Goal: Task Accomplishment & Management: Use online tool/utility

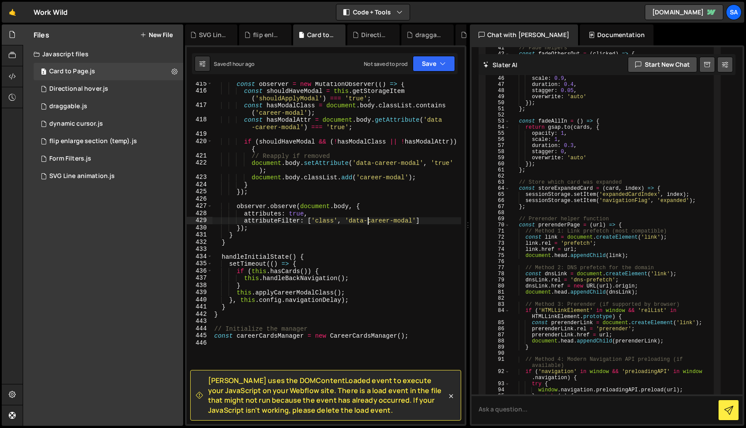
scroll to position [3148, 0]
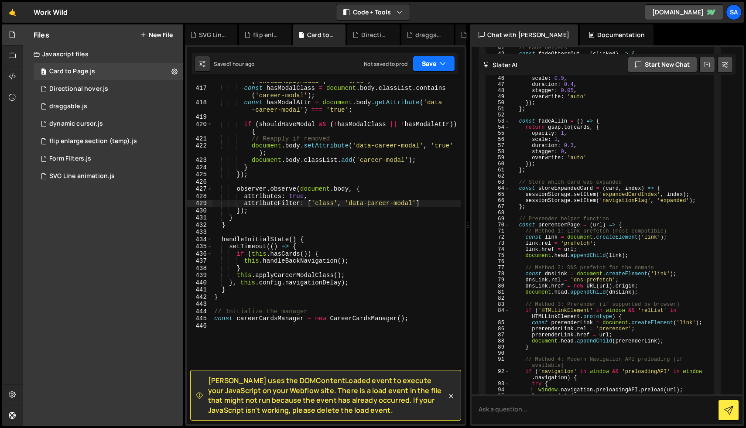
click at [435, 65] on button "Save" at bounding box center [433, 64] width 42 height 16
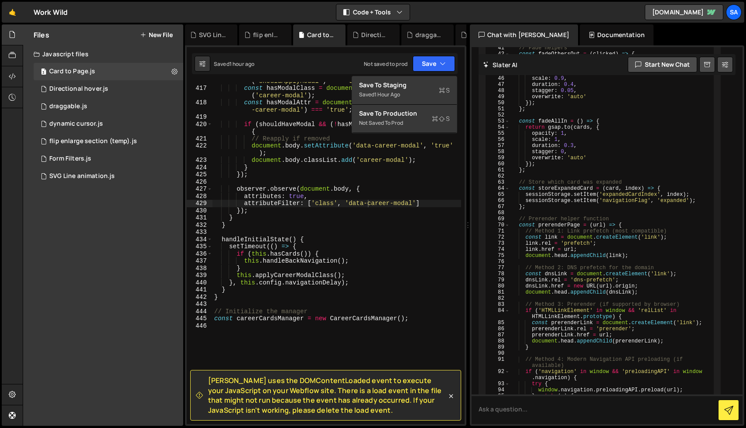
click at [363, 186] on div "const shouldHaveModal = this . getStorageItem ( 'shouldApplyModal' ) === 'true'…" at bounding box center [336, 252] width 249 height 364
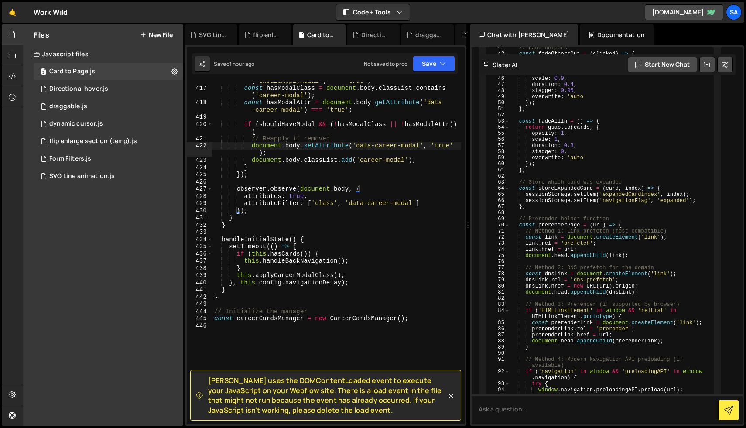
click at [341, 143] on div "const shouldHaveModal = this . getStorageItem ( 'shouldApplyModal' ) === 'true'…" at bounding box center [336, 252] width 249 height 364
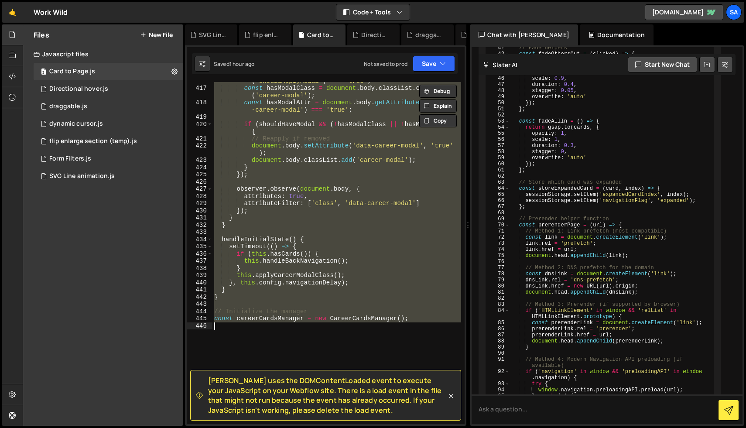
paste textarea
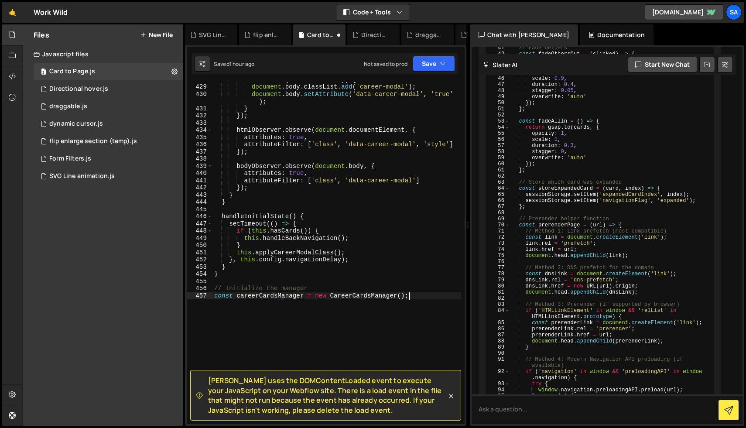
scroll to position [3308, 0]
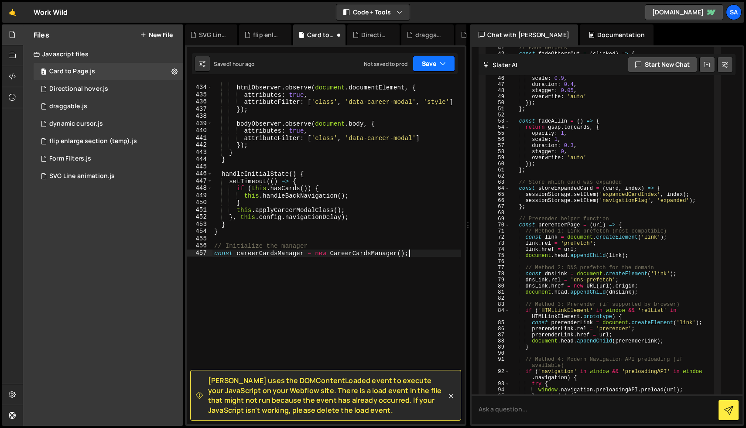
click at [433, 65] on button "Save" at bounding box center [433, 64] width 42 height 16
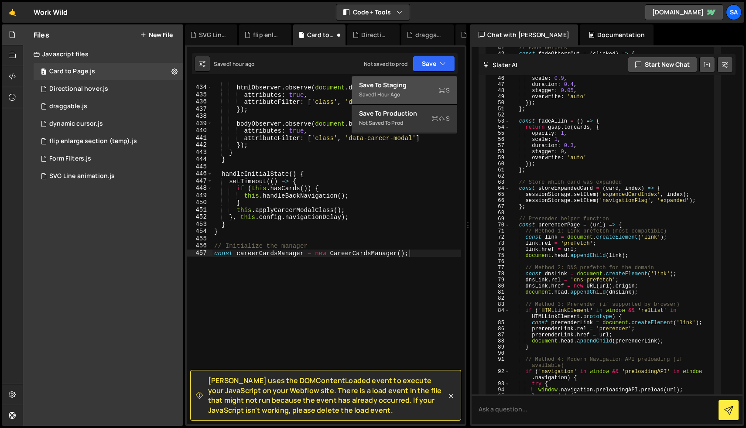
click at [416, 86] on div "Save to Staging S" at bounding box center [404, 85] width 91 height 9
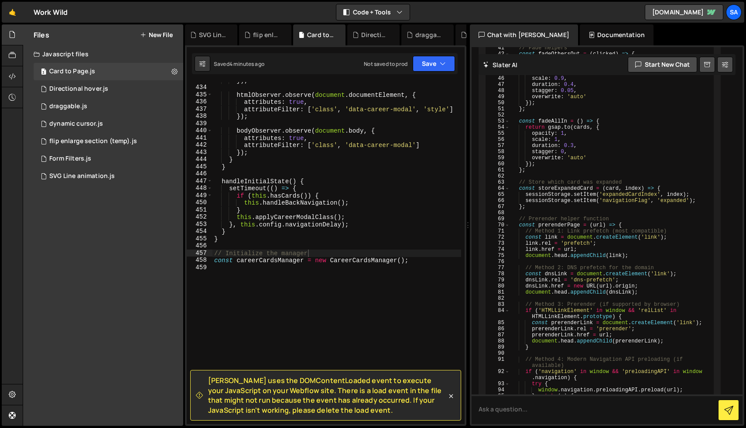
click at [350, 190] on div "}) ; htmlObserver . observe ( document . documentElement , { attributes : true …" at bounding box center [336, 255] width 249 height 356
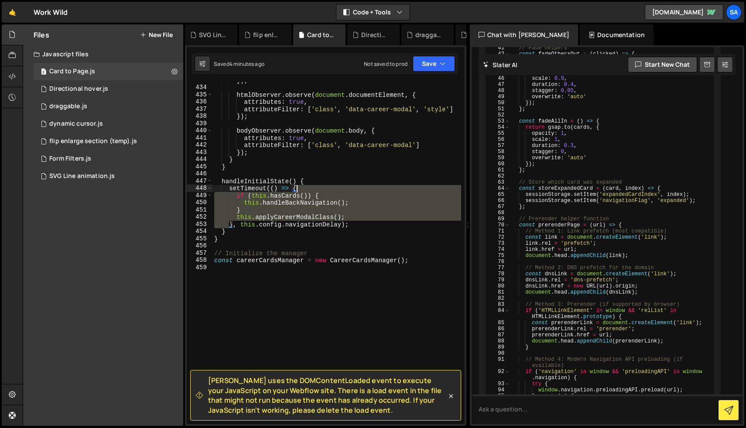
click at [350, 190] on div "}) ; htmlObserver . observe ( document . documentElement , { attributes : true …" at bounding box center [336, 255] width 249 height 356
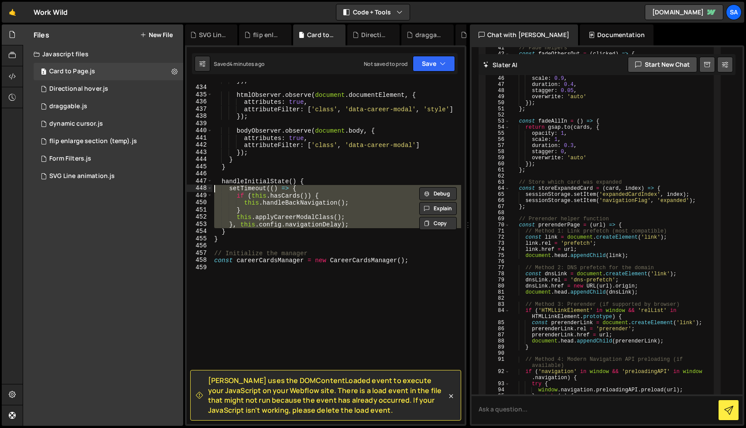
type textarea "const careerCardsManager = new CareerCardsManager();"
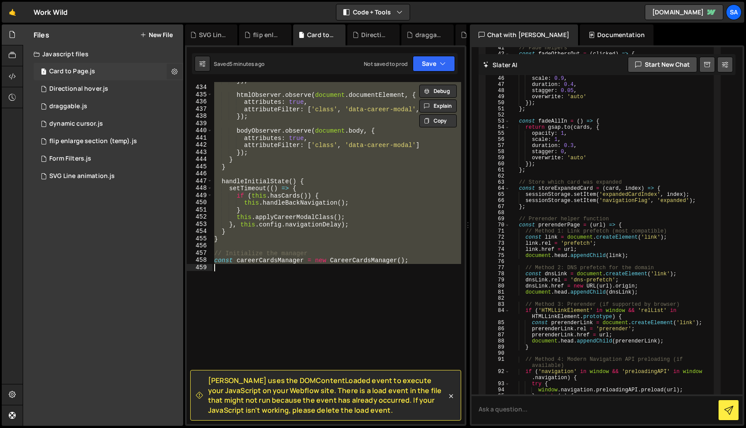
click at [174, 71] on icon at bounding box center [174, 71] width 6 height 8
type input "Card to Page"
radio input "true"
checkbox input "true"
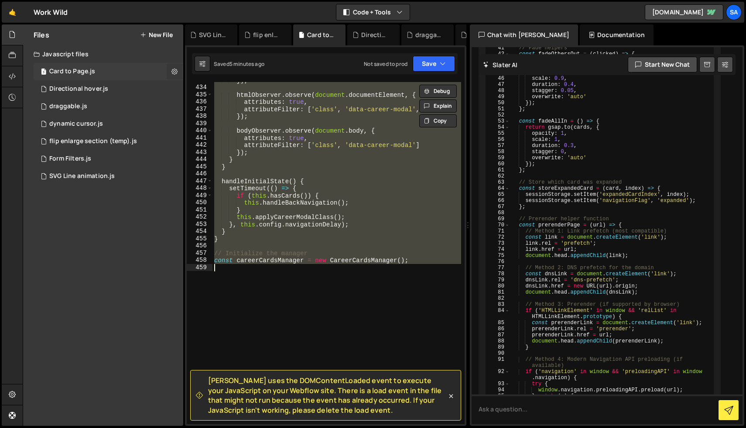
checkbox input "true"
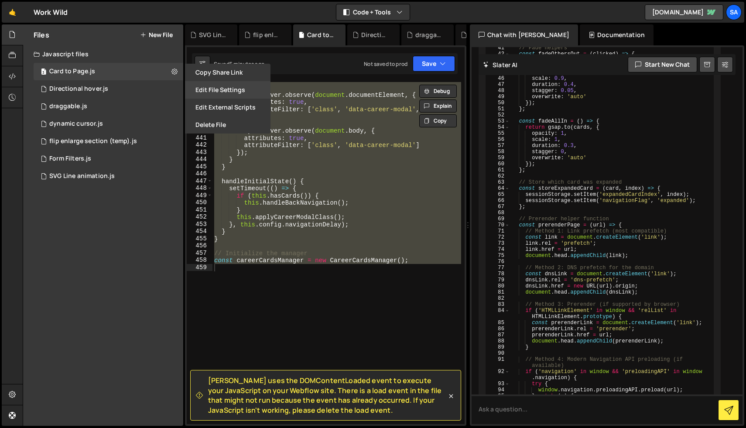
click at [235, 87] on button "Edit File Settings" at bounding box center [227, 89] width 85 height 17
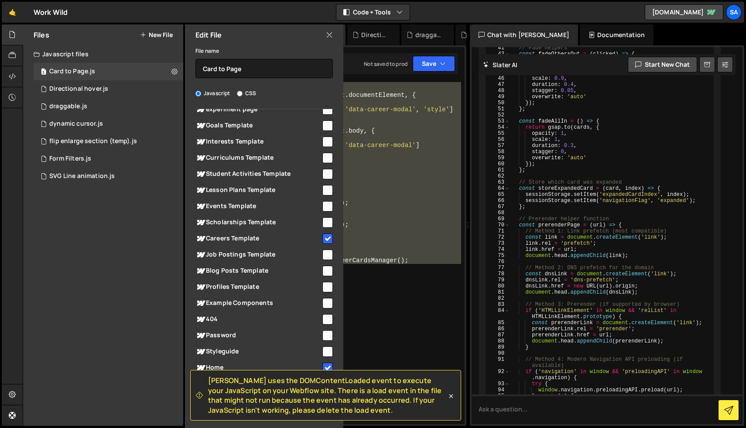
scroll to position [0, 0]
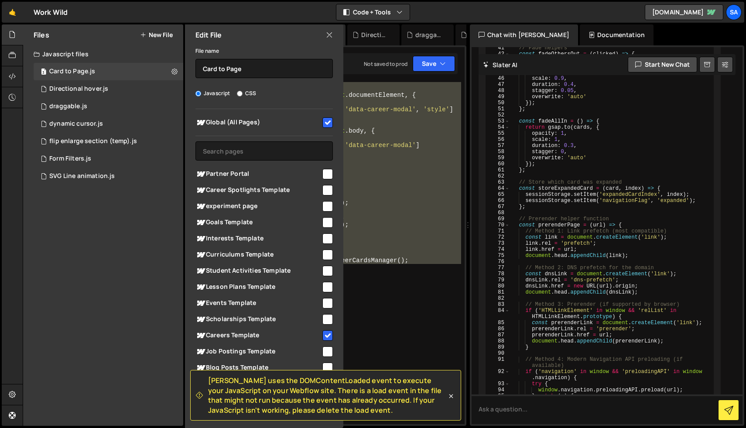
click at [323, 123] on input "checkbox" at bounding box center [327, 122] width 10 height 10
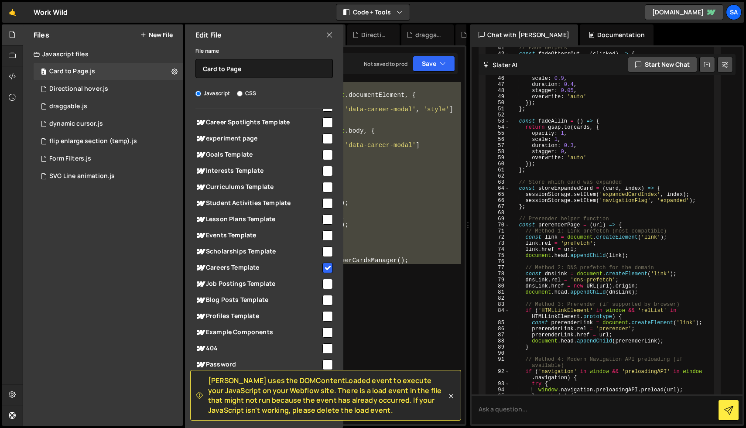
scroll to position [97, 0]
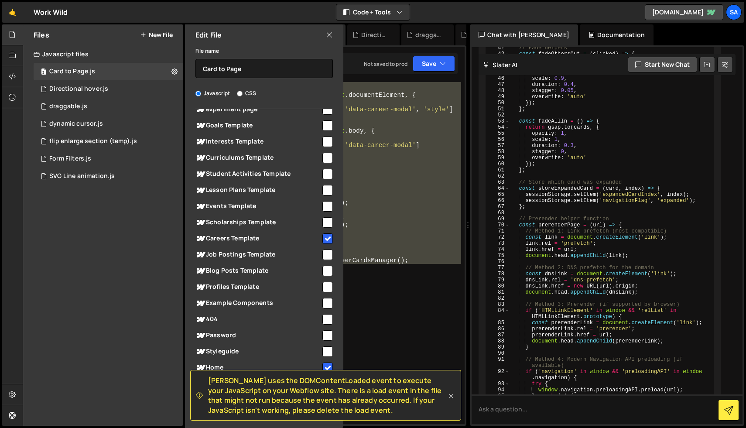
click at [449, 394] on icon at bounding box center [451, 396] width 4 height 4
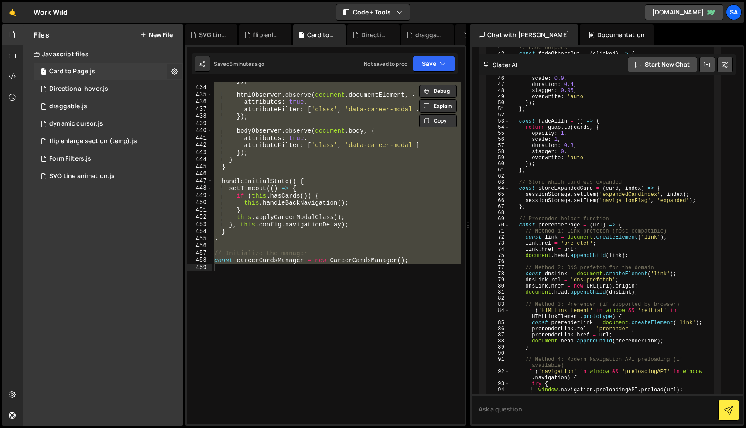
click at [173, 71] on icon at bounding box center [174, 71] width 6 height 8
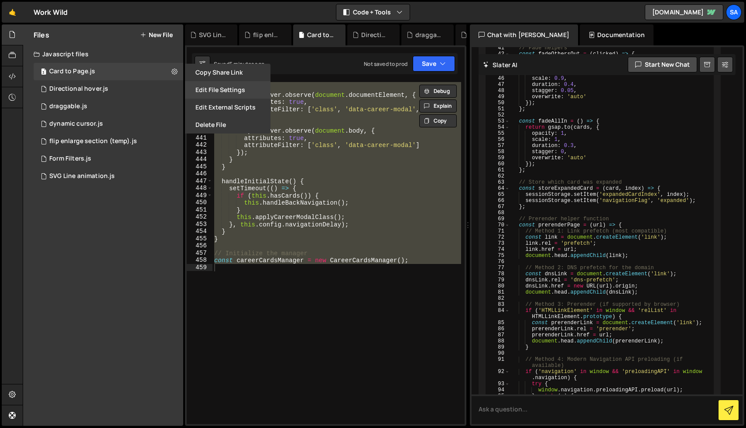
click at [235, 89] on button "Edit File Settings" at bounding box center [227, 89] width 85 height 17
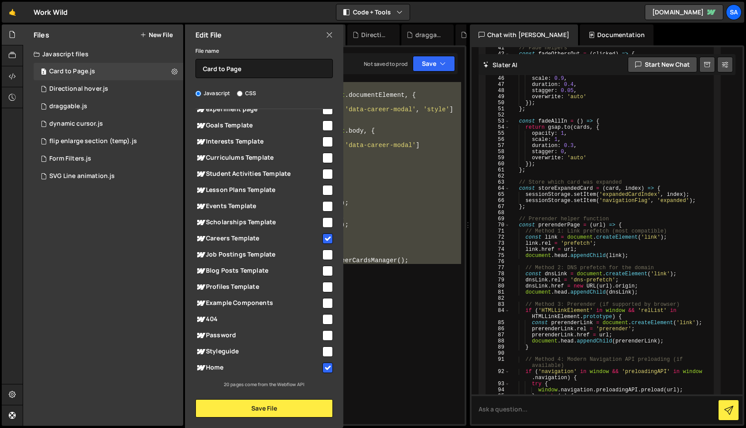
scroll to position [0, 0]
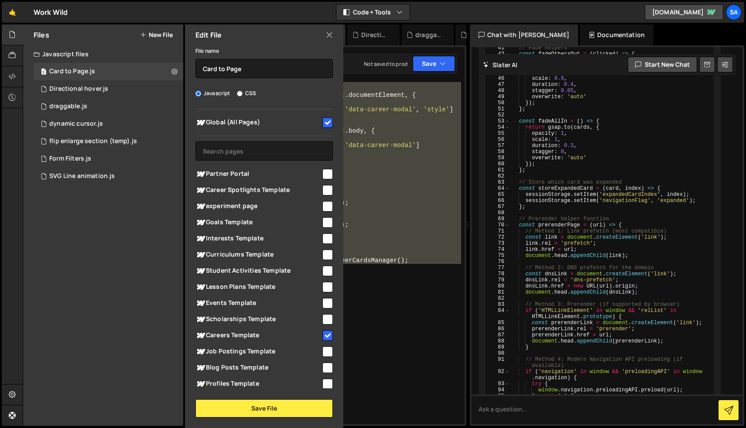
click at [325, 120] on input "checkbox" at bounding box center [327, 122] width 10 height 10
checkbox input "false"
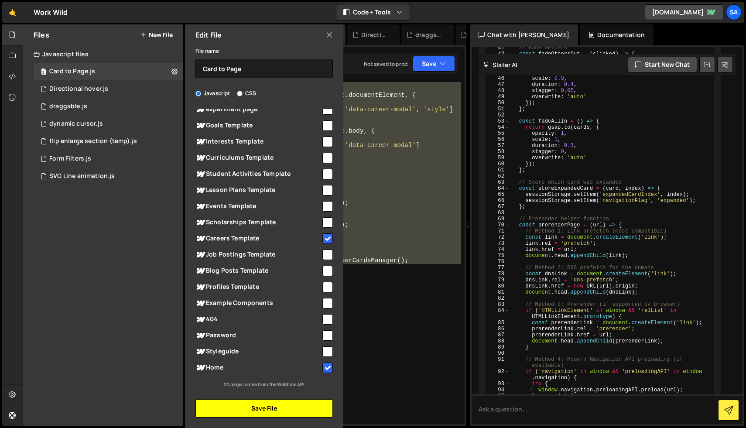
click at [286, 407] on button "Save File" at bounding box center [263, 408] width 137 height 18
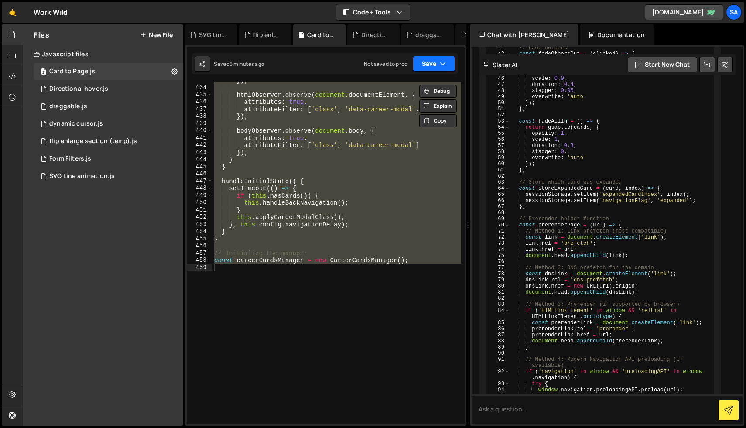
click at [434, 66] on button "Save" at bounding box center [433, 64] width 42 height 16
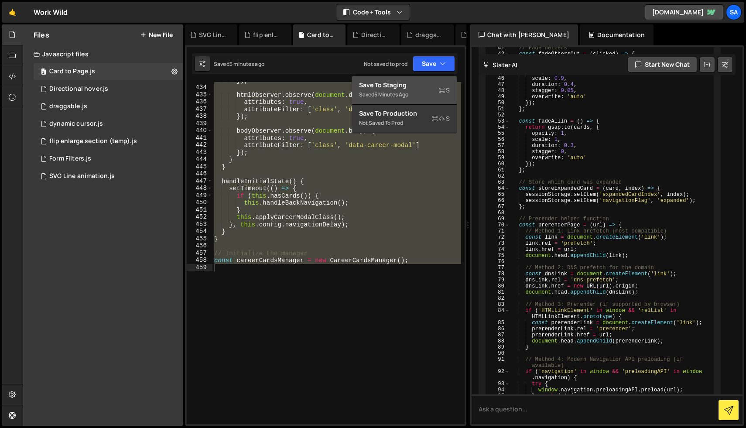
click at [418, 88] on div "Save to Staging S" at bounding box center [404, 85] width 91 height 9
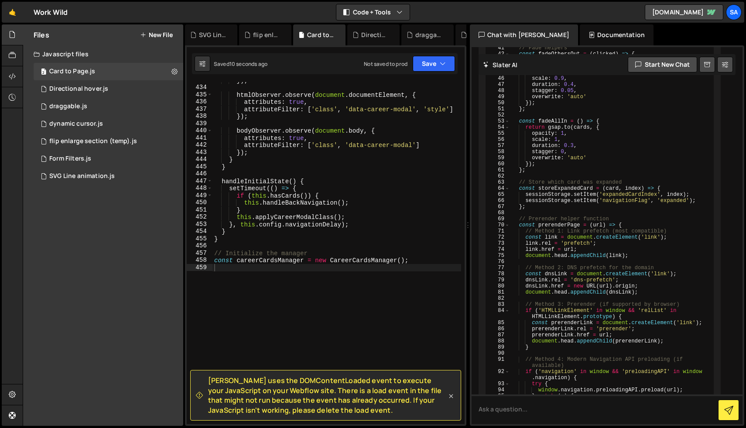
click at [450, 395] on icon at bounding box center [451, 396] width 4 height 4
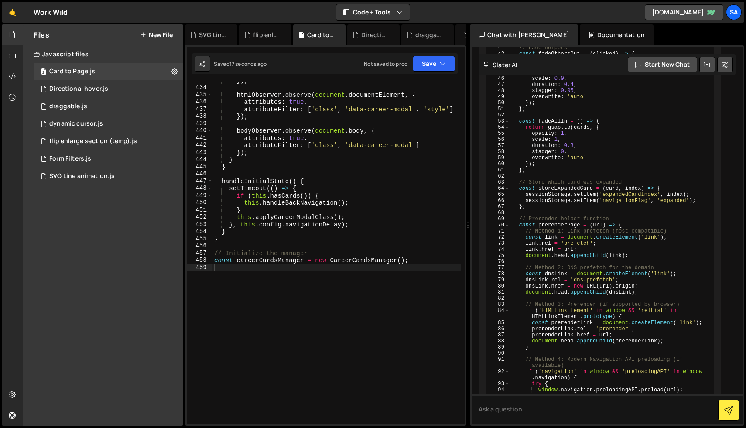
click at [369, 124] on div "}) ; htmlObserver . observe ( document . documentElement , { attributes : true …" at bounding box center [336, 255] width 249 height 356
click at [351, 190] on div "}) ; htmlObserver . observe ( document . documentElement , { attributes : true …" at bounding box center [336, 255] width 249 height 356
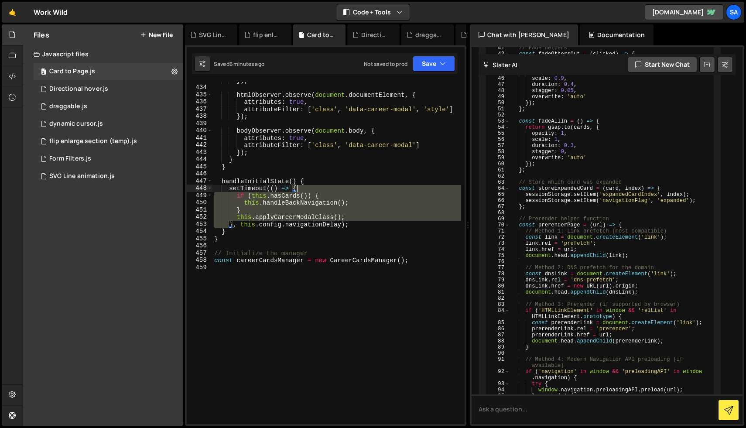
click at [351, 190] on div "}) ; htmlObserver . observe ( document . documentElement , { attributes : true …" at bounding box center [336, 255] width 249 height 356
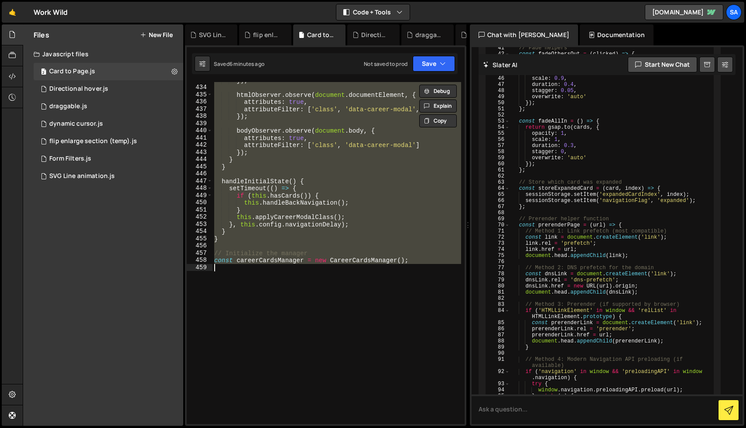
paste textarea "</script>"
type textarea "</script>"
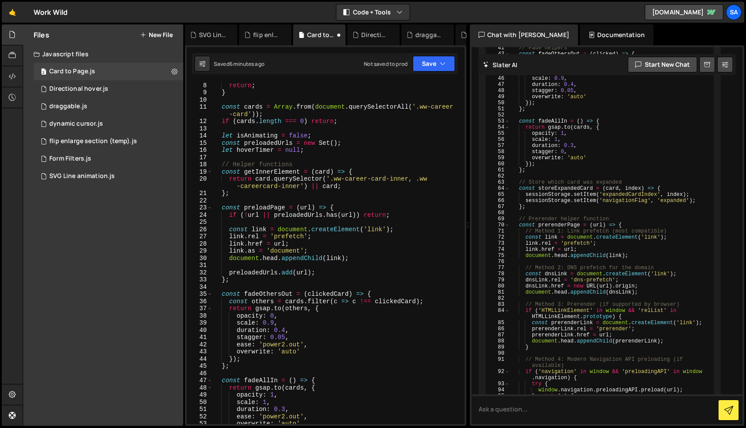
scroll to position [0, 0]
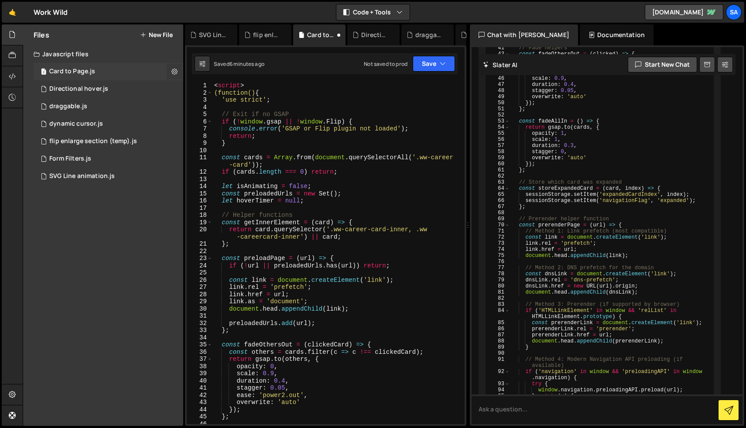
click at [174, 69] on icon at bounding box center [174, 71] width 6 height 8
type input "Card to Page"
radio input "true"
checkbox input "true"
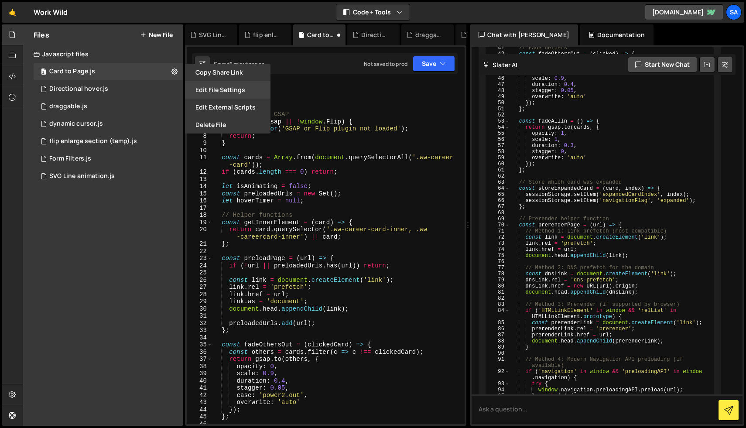
click at [218, 86] on button "Edit File Settings" at bounding box center [227, 89] width 85 height 17
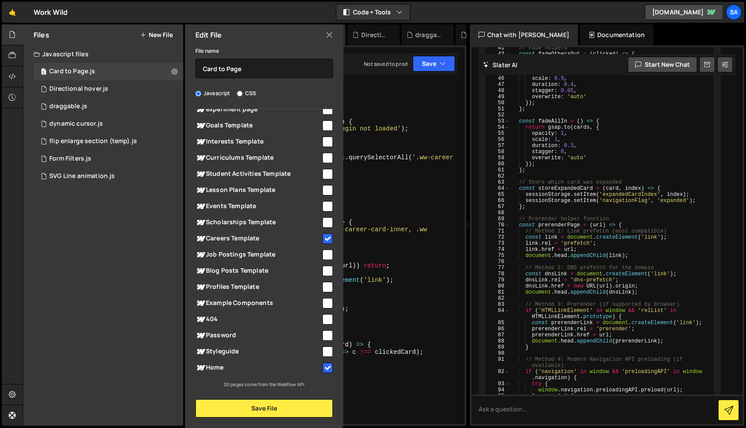
click at [323, 237] on input "checkbox" at bounding box center [327, 238] width 10 height 10
checkbox input "false"
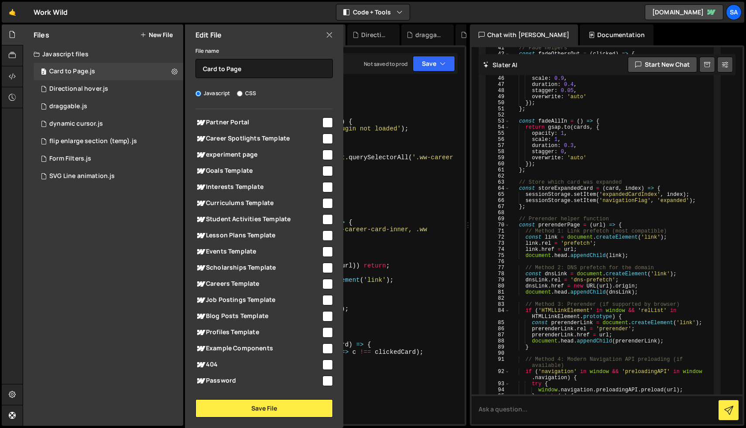
scroll to position [97, 0]
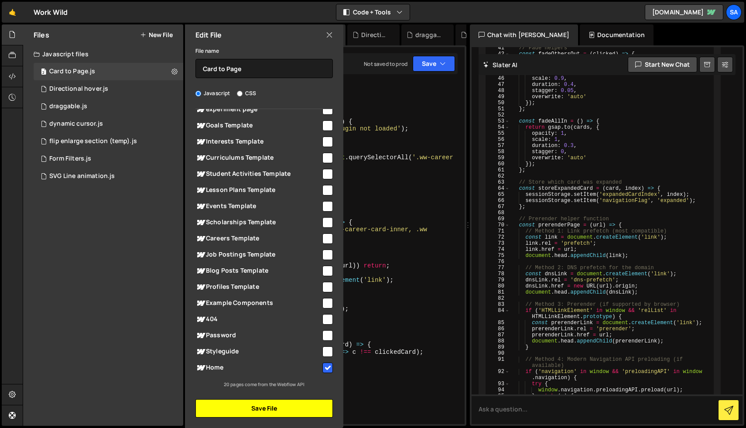
click at [270, 410] on button "Save File" at bounding box center [263, 408] width 137 height 18
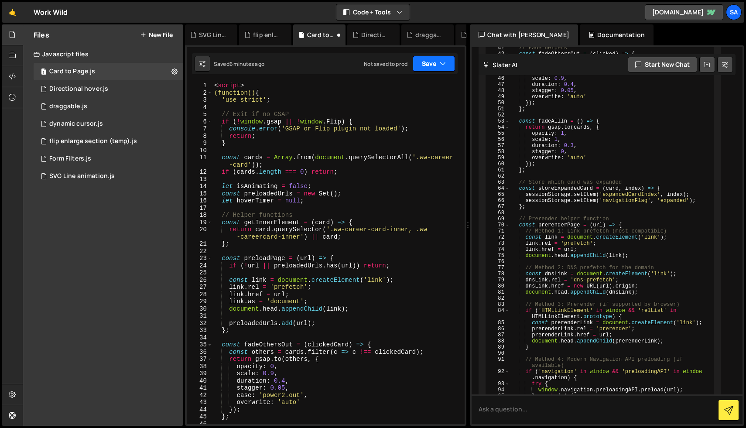
click at [430, 65] on button "Save" at bounding box center [433, 64] width 42 height 16
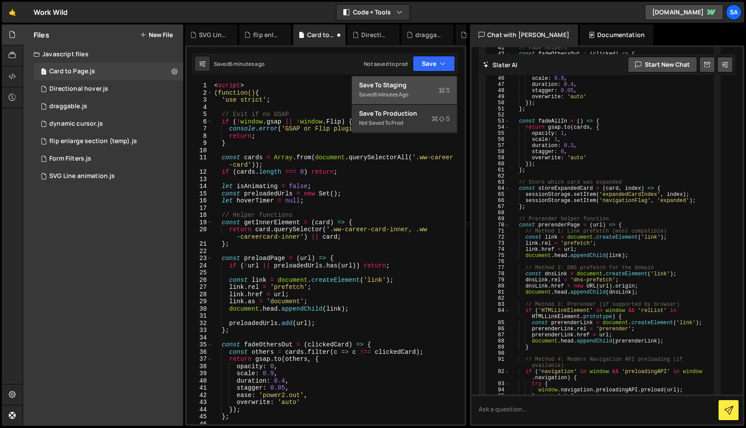
click at [421, 89] on div "Save to Staging S" at bounding box center [404, 85] width 91 height 9
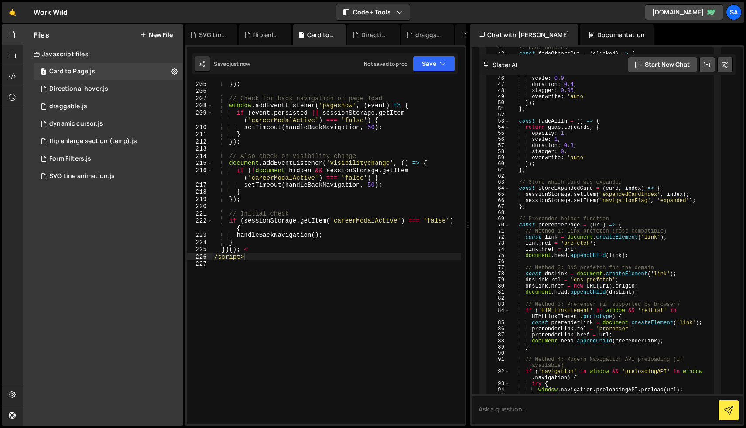
click at [149, 34] on button "New File" at bounding box center [156, 34] width 33 height 7
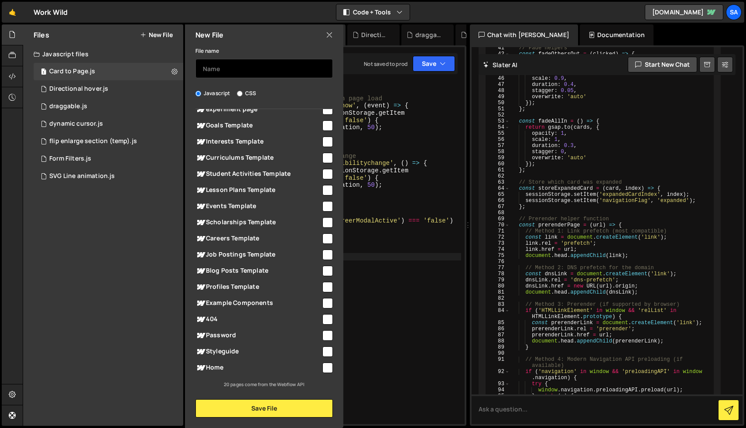
click at [259, 70] on input "text" at bounding box center [263, 68] width 137 height 19
click at [328, 34] on icon at bounding box center [329, 35] width 7 height 10
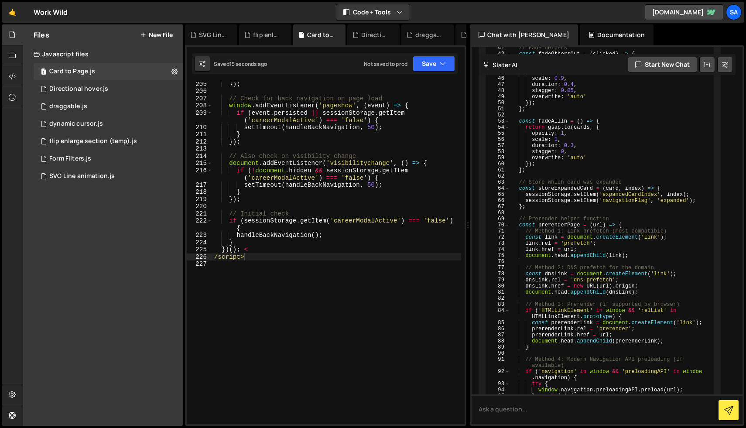
click at [161, 32] on button "New File" at bounding box center [156, 34] width 33 height 7
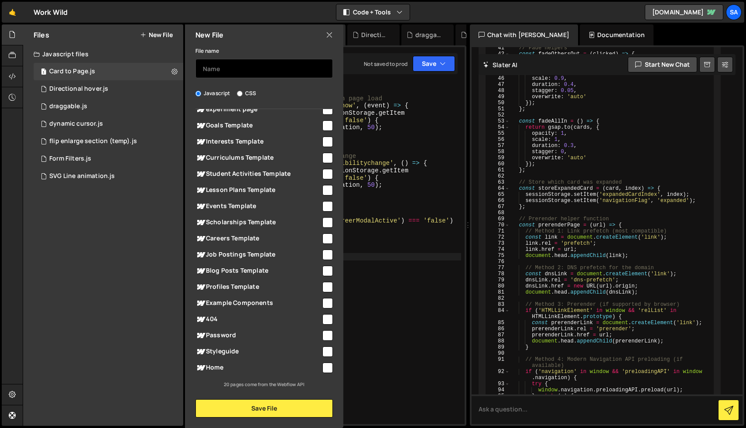
click at [225, 63] on input "text" at bounding box center [263, 68] width 137 height 19
click at [210, 68] on input "Pgae to card" at bounding box center [263, 68] width 137 height 19
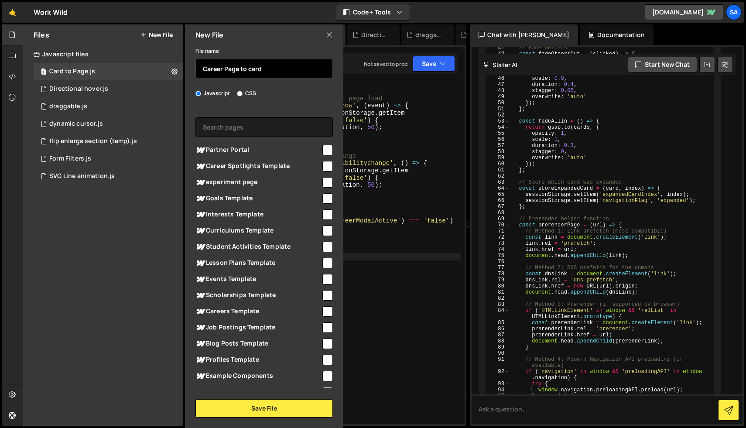
scroll to position [23, 0]
type input "Career Page to card"
click at [322, 314] on input "checkbox" at bounding box center [327, 312] width 10 height 10
checkbox input "true"
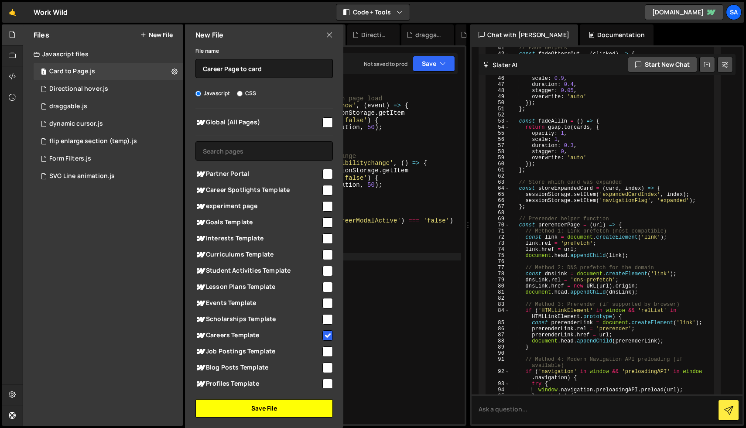
click at [290, 406] on button "Save File" at bounding box center [263, 408] width 137 height 18
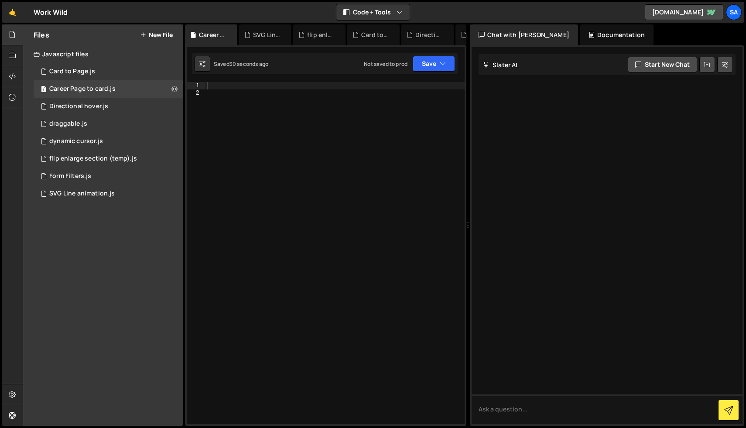
click at [254, 96] on div at bounding box center [334, 260] width 259 height 356
click at [248, 86] on div at bounding box center [334, 260] width 259 height 356
paste textarea "})();"
type textarea "})();"
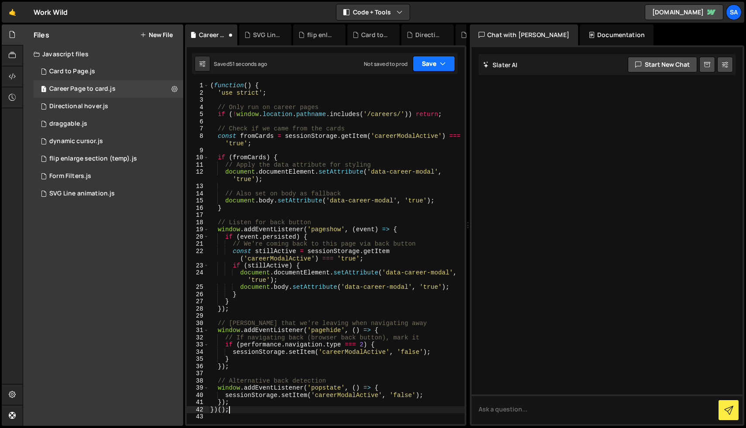
click at [433, 61] on button "Save" at bounding box center [433, 64] width 42 height 16
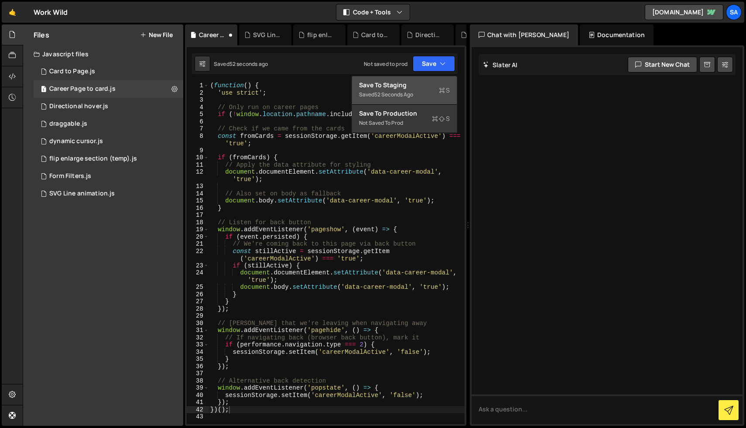
click at [392, 96] on div "52 seconds ago" at bounding box center [393, 94] width 39 height 7
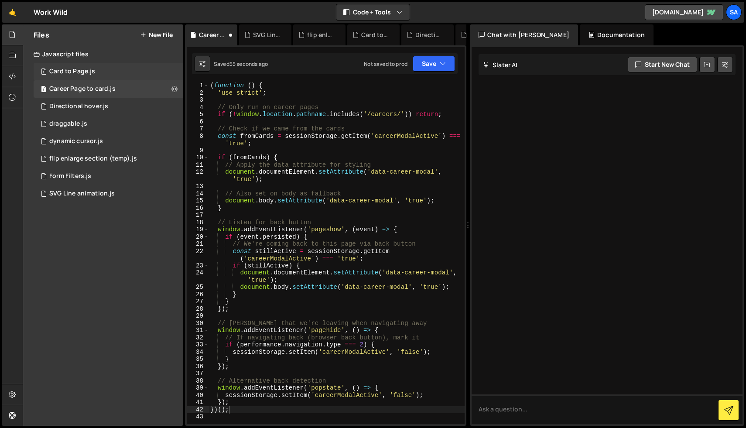
click at [82, 66] on div "1 Card to Page.js 0" at bounding box center [109, 71] width 150 height 17
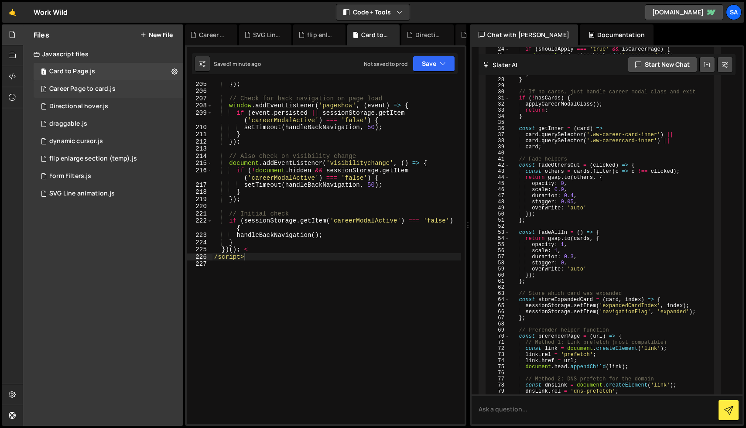
scroll to position [2788, 0]
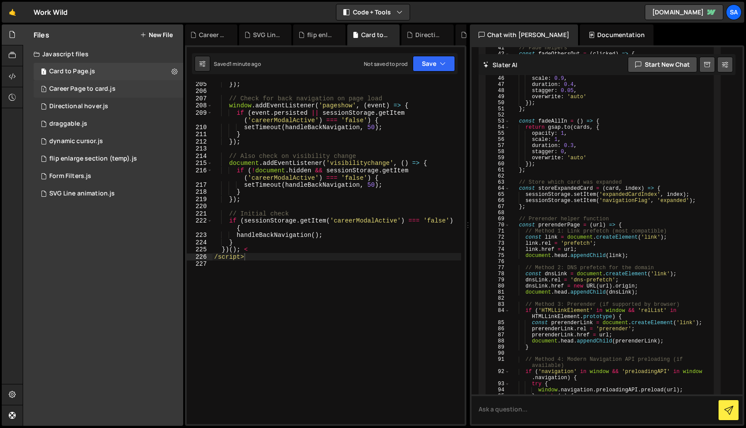
click at [80, 87] on div "Career Page to card.js" at bounding box center [82, 89] width 66 height 8
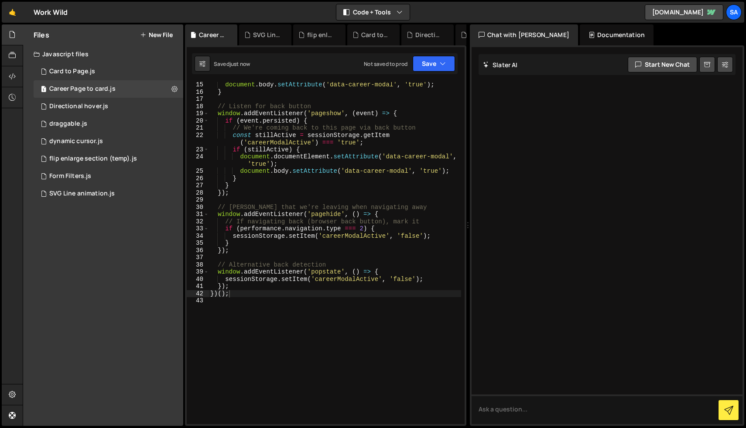
scroll to position [0, 0]
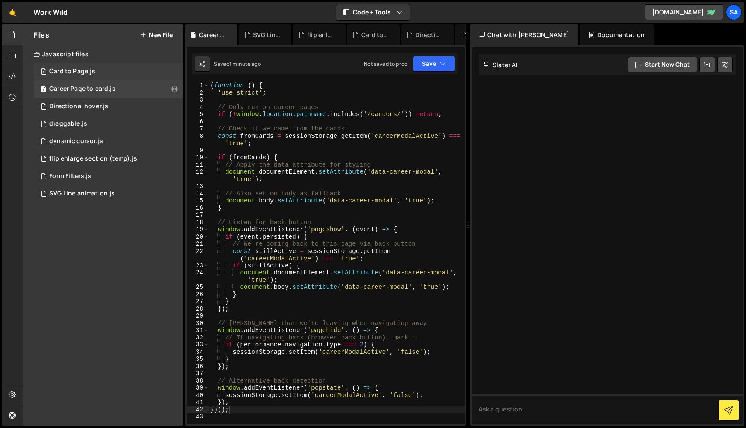
click at [88, 74] on div "Card to Page.js" at bounding box center [72, 72] width 46 height 8
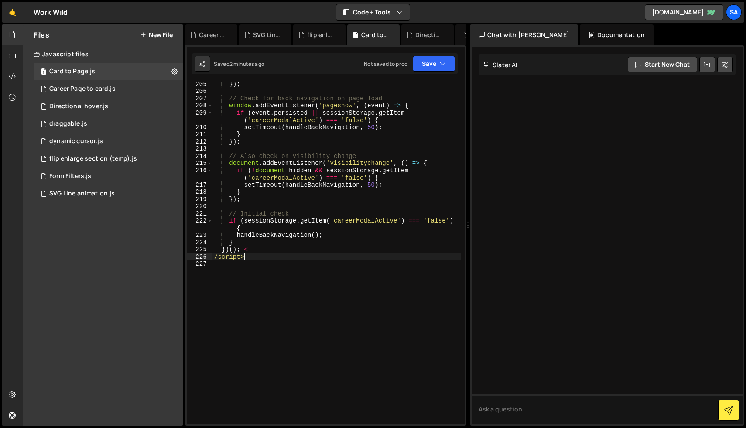
click at [262, 256] on div "}) ; // Check for back navigation on page load window . addEventListener ( 'pag…" at bounding box center [336, 258] width 249 height 356
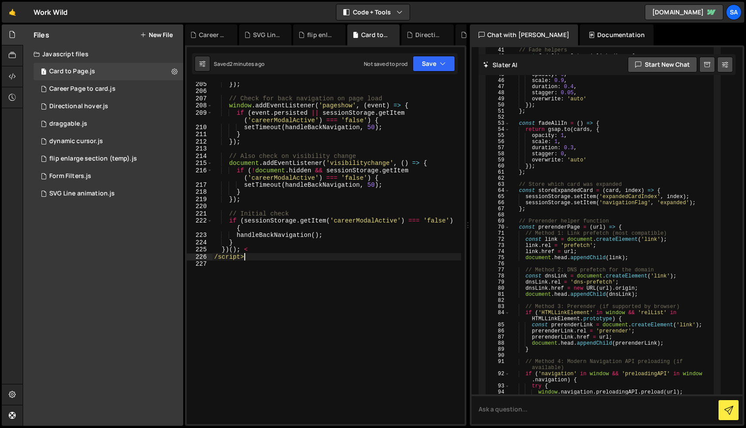
scroll to position [2788, 0]
type textarea "/"
click at [441, 68] on button "Save" at bounding box center [433, 64] width 42 height 16
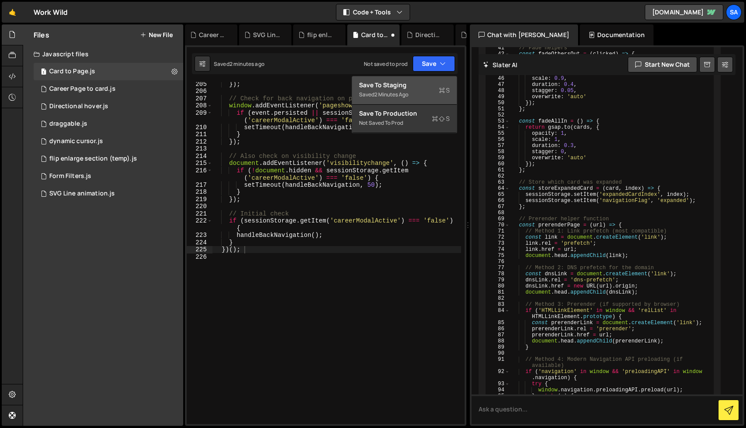
click at [429, 85] on div "Save to Staging S" at bounding box center [404, 85] width 91 height 9
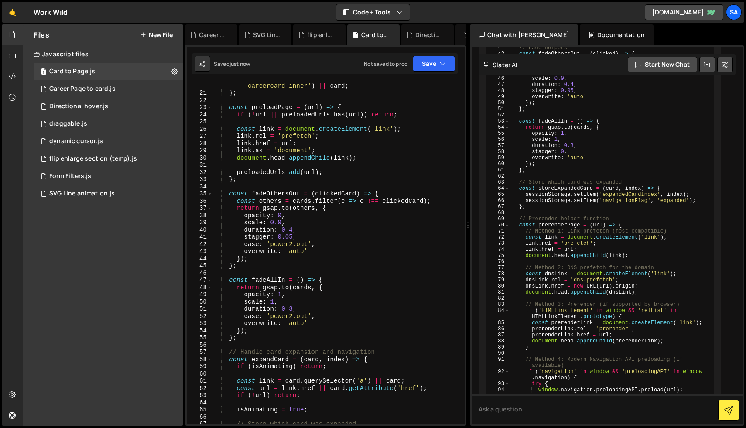
scroll to position [0, 0]
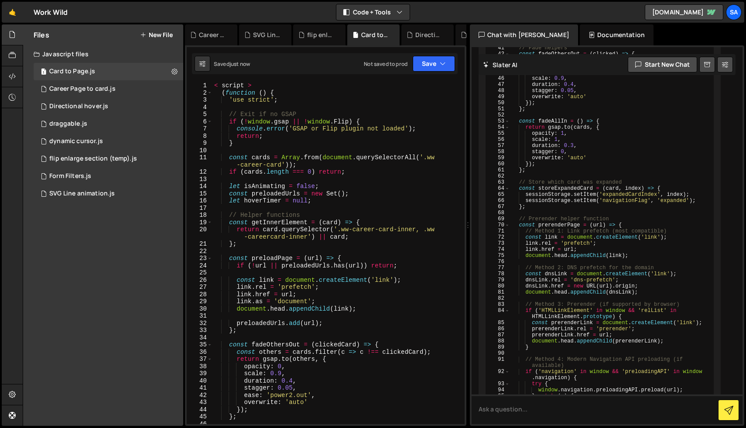
type textarea "< script >"
drag, startPoint x: 260, startPoint y: 86, endPoint x: 203, endPoint y: 86, distance: 57.1
click at [203, 86] on div "< script > 1 2 3 4 5 6 7 8 9 10 11 12 13 14 15 16 17 18 19 20 21 22 23 24 25 26…" at bounding box center [326, 253] width 278 height 342
click at [438, 65] on button "Save" at bounding box center [433, 64] width 42 height 16
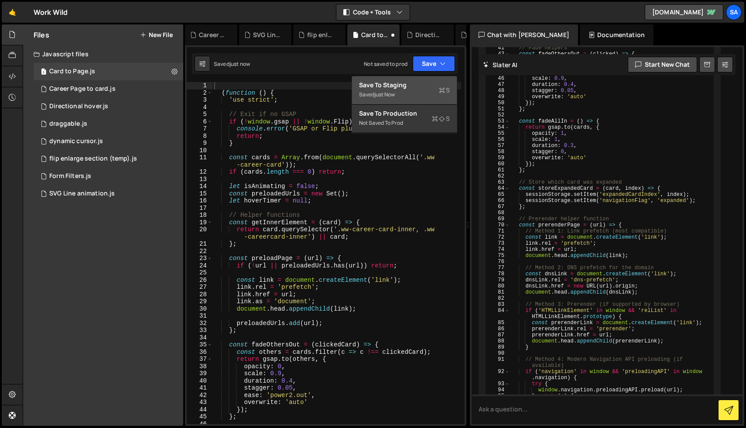
click at [424, 90] on div "Saved just now" at bounding box center [404, 94] width 91 height 10
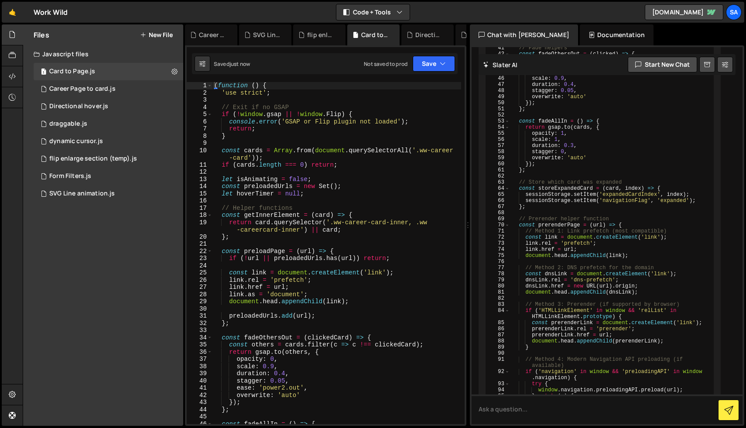
type textarea "'use strict';"
click at [261, 92] on div "( function ( ) { 'use strict' ; // Exit if no GSAP if ( ! window . gsap || ! wi…" at bounding box center [336, 260] width 249 height 356
click at [88, 194] on div "SVG Line animation.js" at bounding box center [81, 194] width 65 height 8
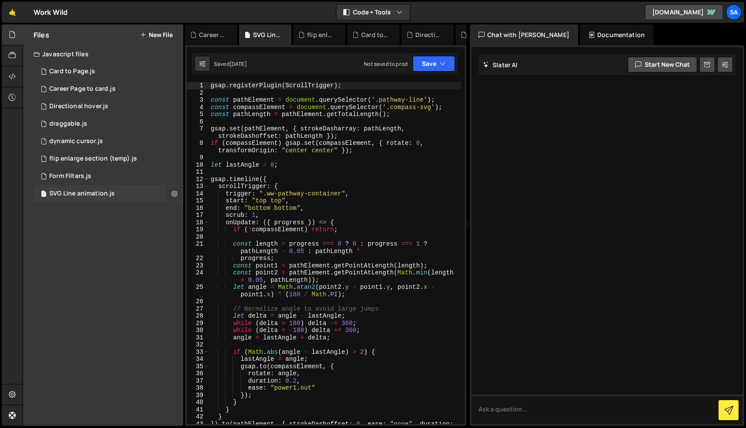
click at [171, 194] on icon at bounding box center [174, 193] width 6 height 8
type input "SVG Line animation"
radio input "true"
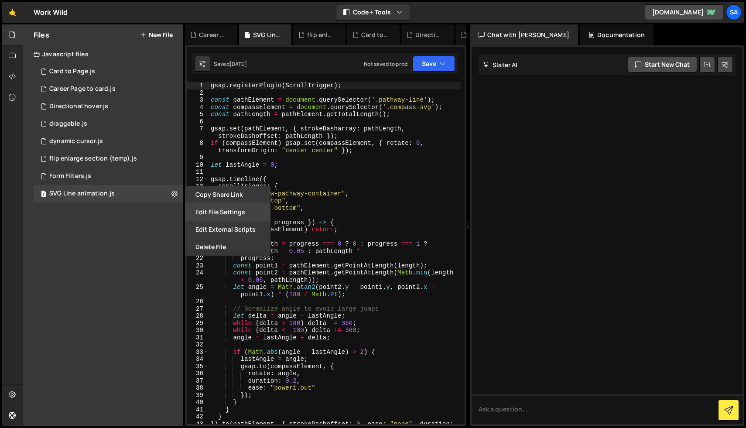
click at [216, 214] on button "Edit File Settings" at bounding box center [227, 211] width 85 height 17
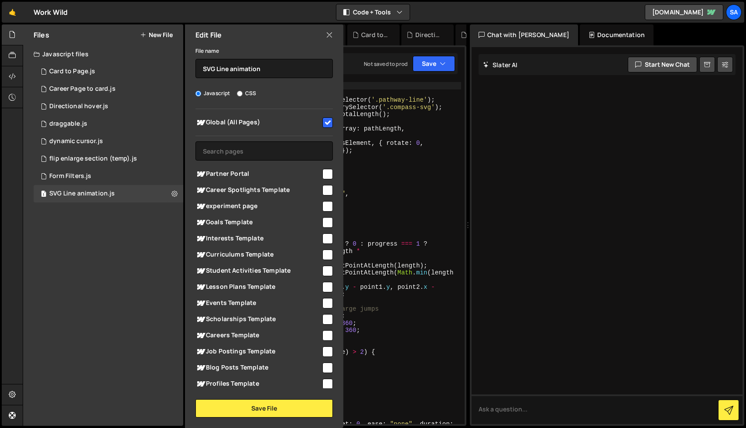
click at [322, 119] on input "checkbox" at bounding box center [327, 122] width 10 height 10
checkbox input "false"
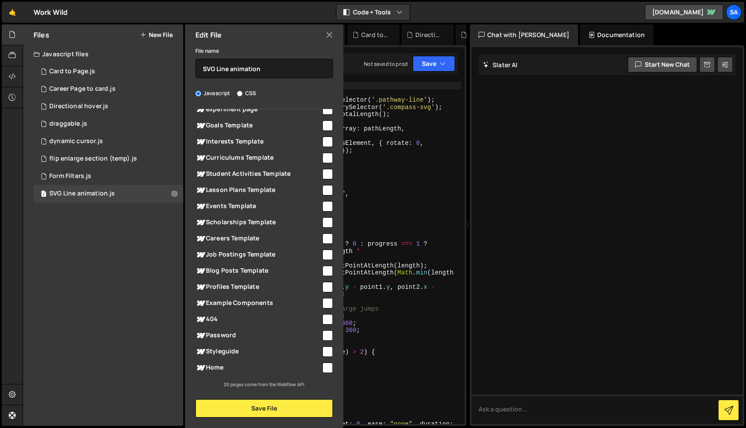
click at [325, 365] on input "checkbox" at bounding box center [327, 367] width 10 height 10
checkbox input "true"
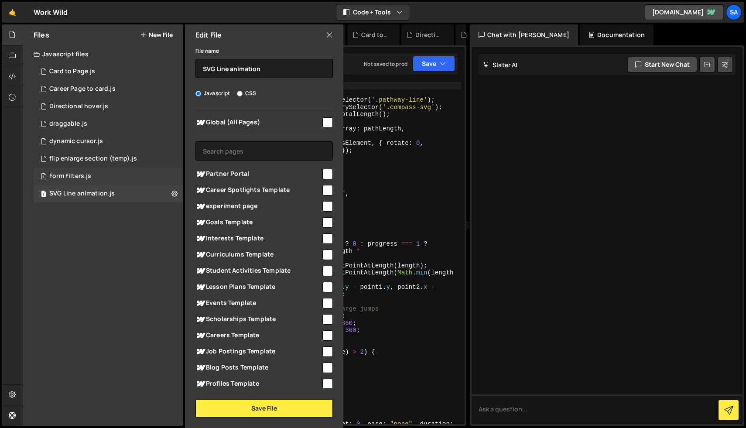
click at [102, 172] on div "1 Form Filters.js 0" at bounding box center [109, 175] width 150 height 17
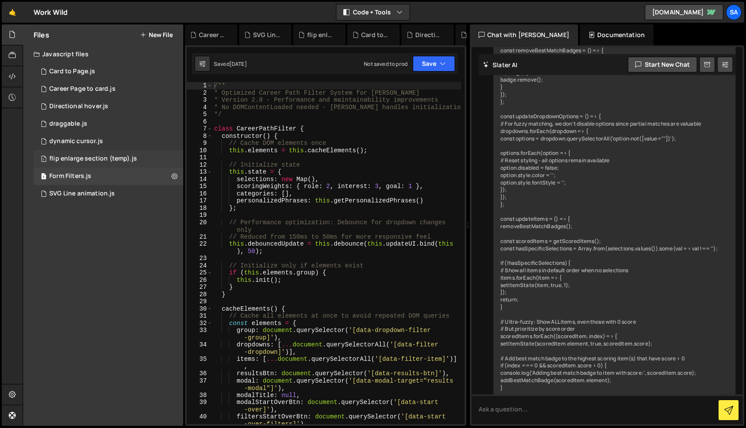
scroll to position [21279, 0]
click at [173, 175] on icon at bounding box center [174, 176] width 6 height 8
type input "Form Filters"
radio input "true"
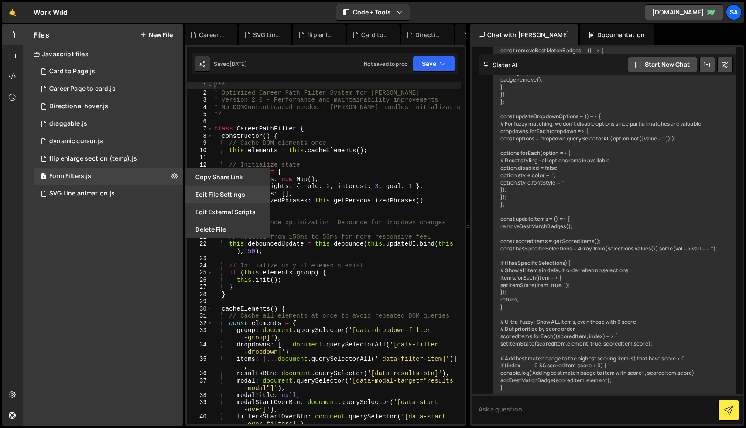
click at [242, 194] on button "Edit File Settings" at bounding box center [227, 194] width 85 height 17
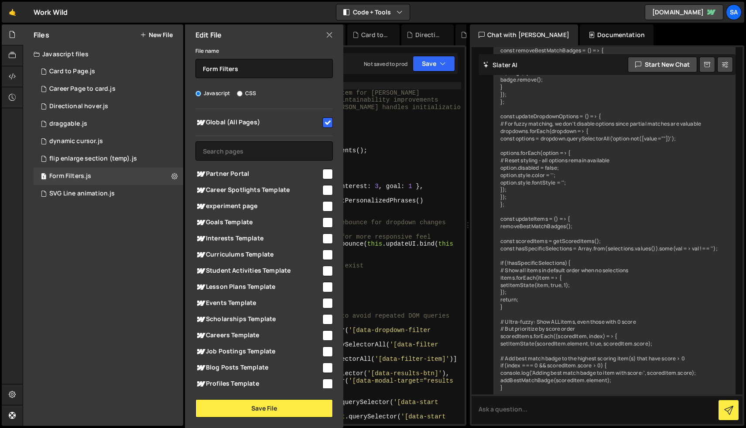
click at [324, 119] on input "checkbox" at bounding box center [327, 122] width 10 height 10
checkbox input "false"
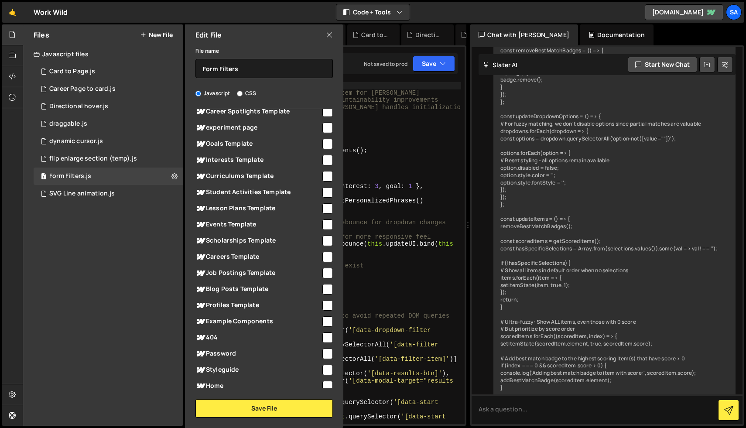
scroll to position [97, 0]
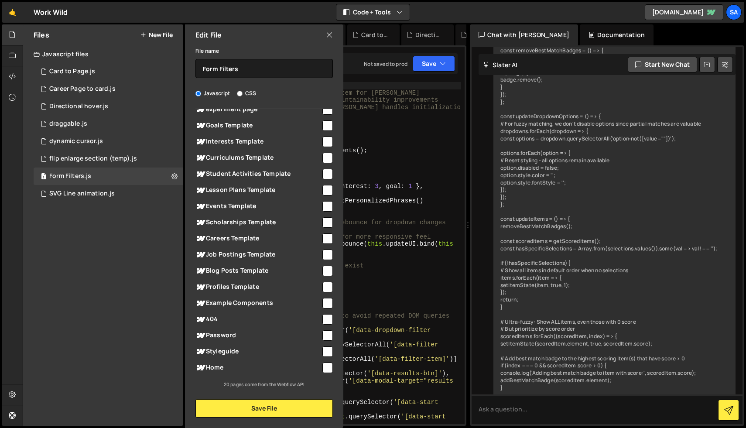
click at [323, 364] on input "checkbox" at bounding box center [327, 367] width 10 height 10
checkbox input "true"
click at [278, 407] on button "Save File" at bounding box center [263, 408] width 137 height 18
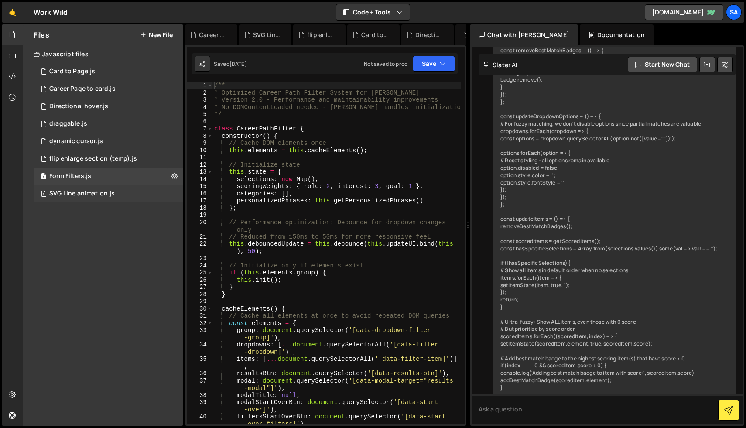
click at [118, 186] on div "1 SVG Line animation.js 0" at bounding box center [109, 193] width 150 height 17
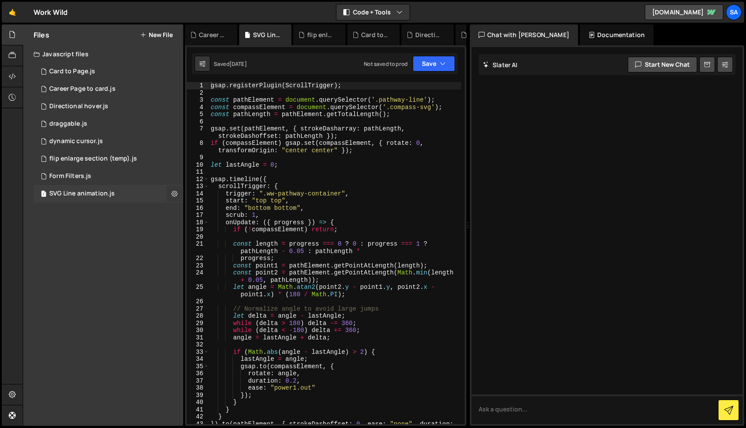
click at [170, 194] on button at bounding box center [175, 194] width 16 height 16
type input "SVG Line animation"
radio input "true"
checkbox input "true"
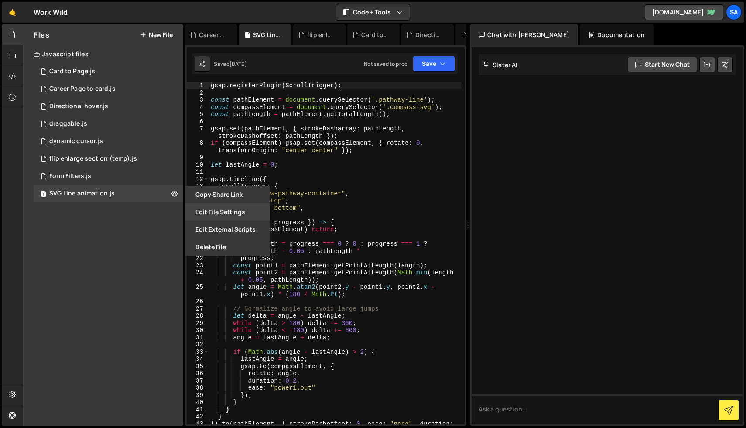
click at [225, 208] on button "Edit File Settings" at bounding box center [227, 211] width 85 height 17
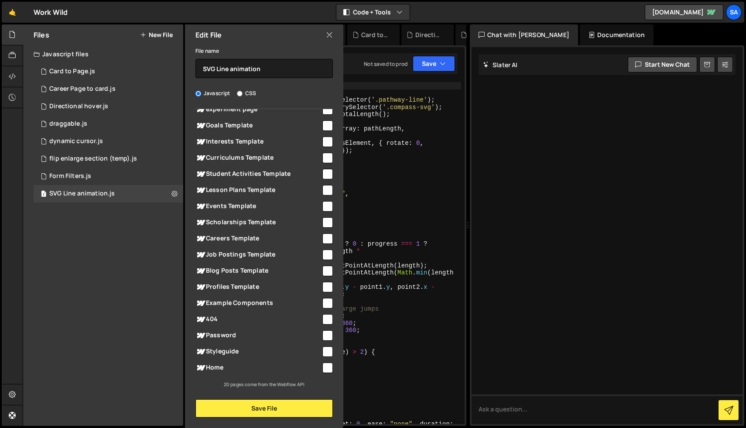
click at [325, 366] on input "checkbox" at bounding box center [327, 367] width 10 height 10
checkbox input "true"
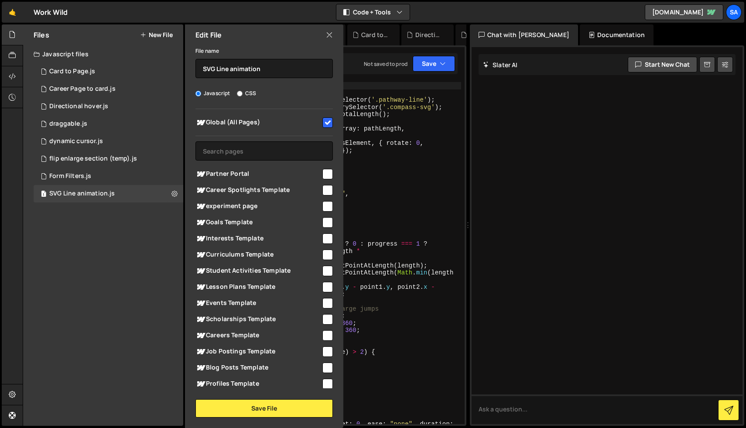
click at [325, 119] on input "checkbox" at bounding box center [327, 122] width 10 height 10
checkbox input "false"
click at [283, 404] on button "Save File" at bounding box center [263, 408] width 137 height 18
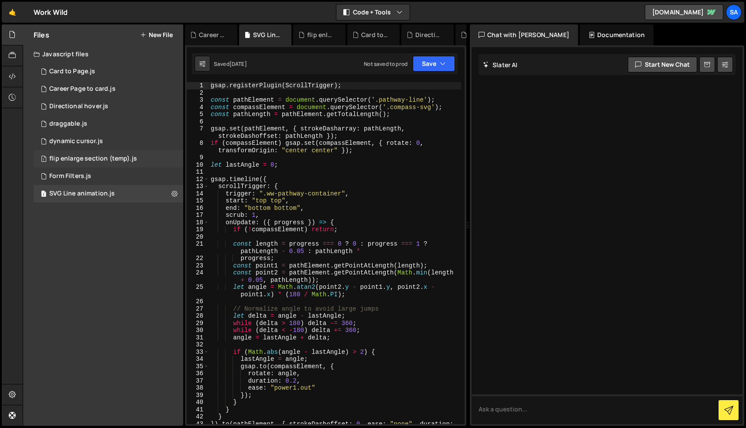
click at [136, 157] on div "1 flip enlarge section (temp).js 0" at bounding box center [109, 158] width 150 height 17
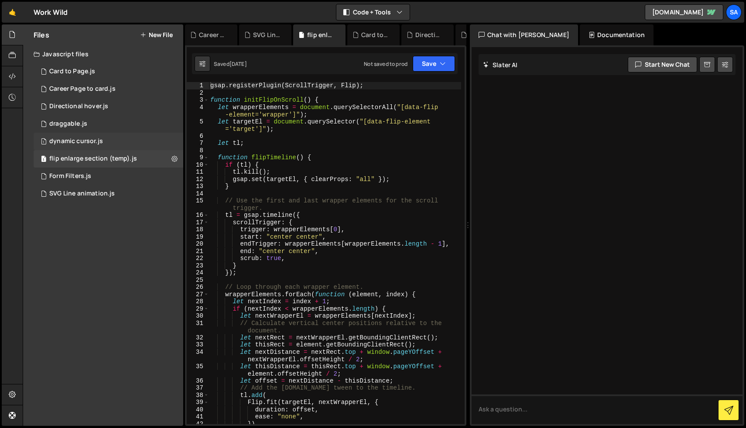
click at [104, 137] on div "1 dynamic cursor.js 0" at bounding box center [109, 141] width 150 height 17
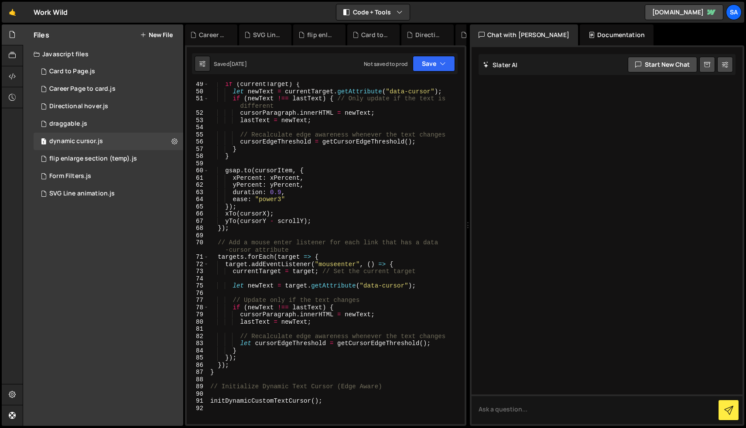
scroll to position [391, 0]
click at [102, 106] on div "Directional hover.js" at bounding box center [78, 106] width 59 height 8
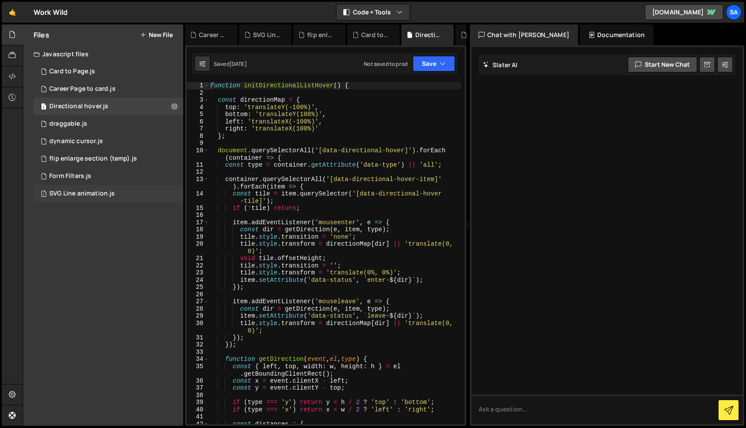
click at [120, 194] on div "1 SVG Line animation.js 0" at bounding box center [109, 193] width 150 height 17
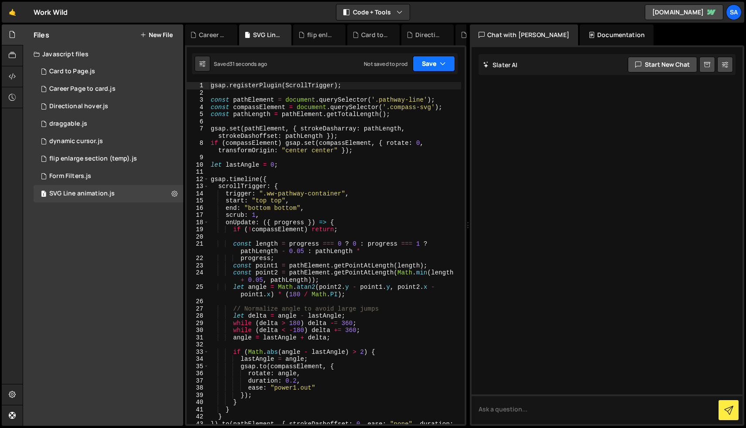
click at [442, 62] on icon "button" at bounding box center [443, 63] width 6 height 9
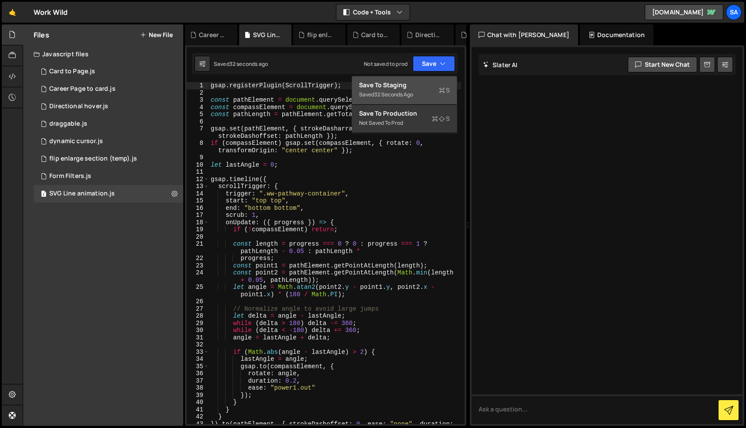
click at [413, 86] on div "Save to Staging S" at bounding box center [404, 85] width 91 height 9
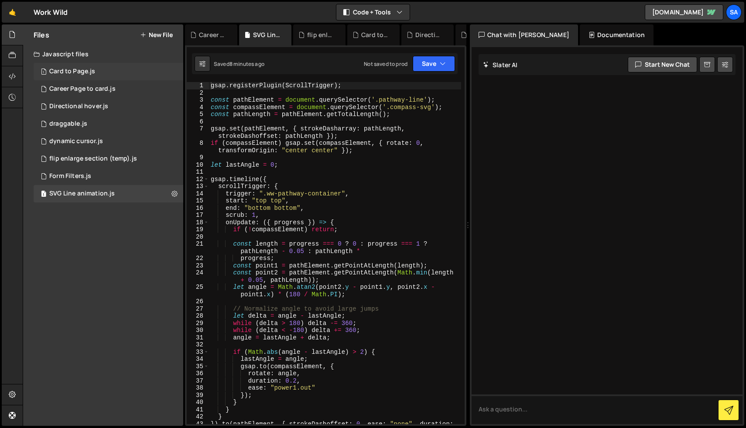
click at [74, 75] on div "Card to Page.js" at bounding box center [72, 72] width 46 height 8
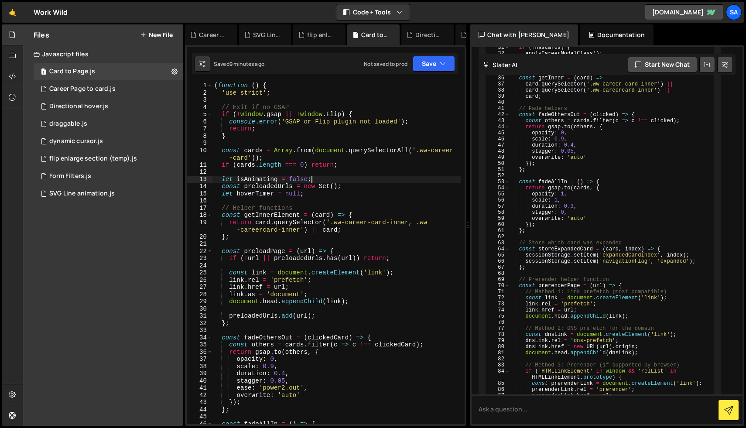
click at [374, 182] on div "( function ( ) { 'use strict' ; // Exit if no GSAP if ( ! window . gsap || ! wi…" at bounding box center [336, 260] width 249 height 356
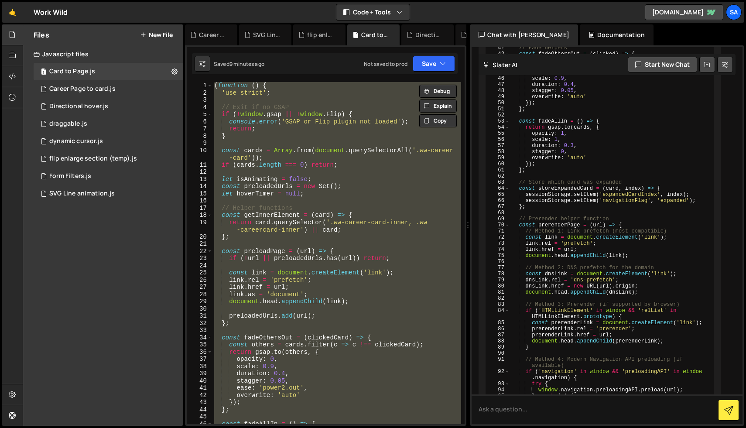
paste textarea
type textarea "})();"
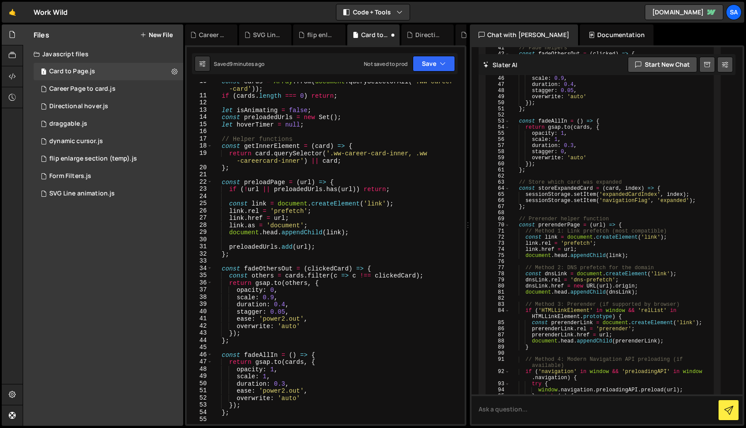
scroll to position [0, 0]
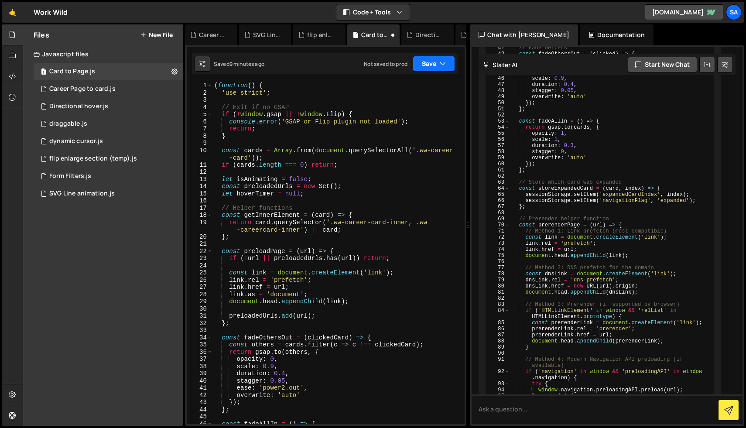
click at [424, 62] on button "Save" at bounding box center [433, 64] width 42 height 16
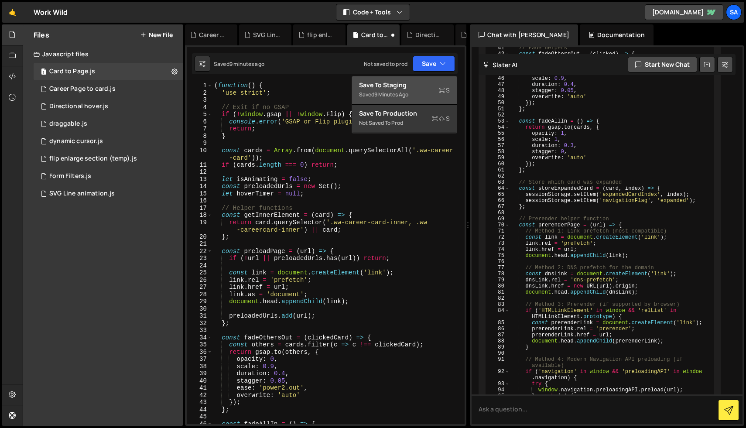
click at [410, 87] on div "Save to Staging S" at bounding box center [404, 85] width 91 height 9
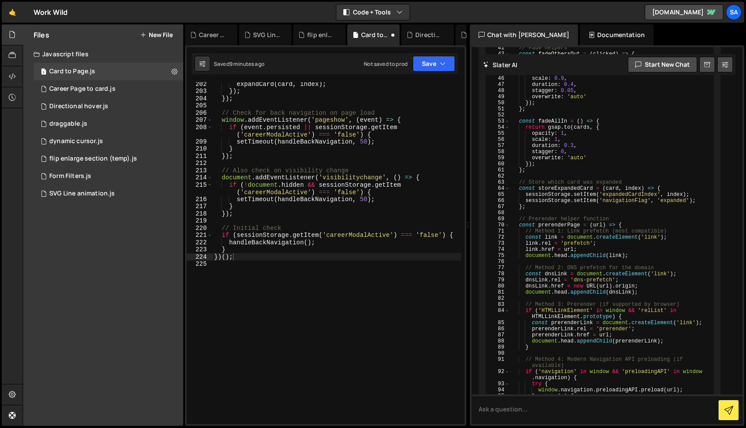
scroll to position [1491, 0]
click at [82, 95] on div "1 Career Page to card.js 0" at bounding box center [109, 88] width 150 height 17
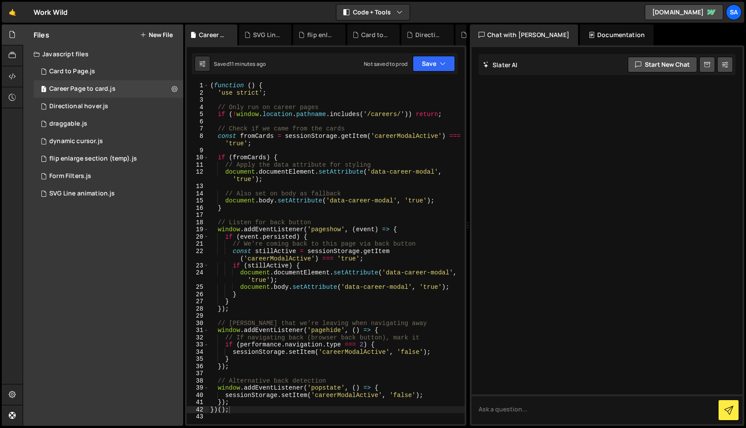
click at [302, 140] on div "( function ( ) { 'use strict' ; // Only run on career pages if ( ! window . loc…" at bounding box center [336, 260] width 256 height 356
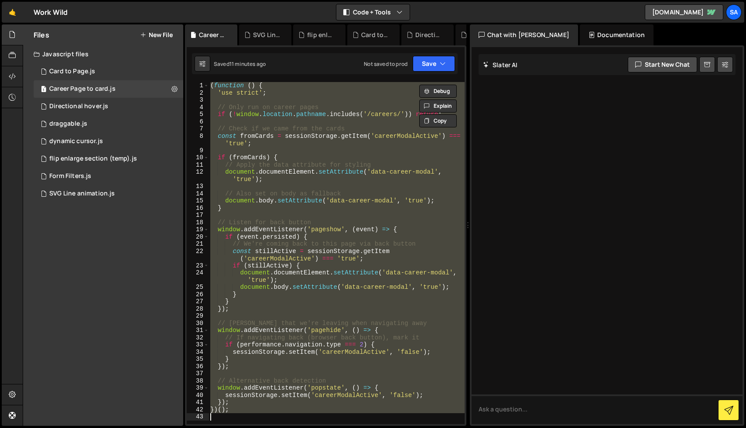
paste textarea
type textarea "})();"
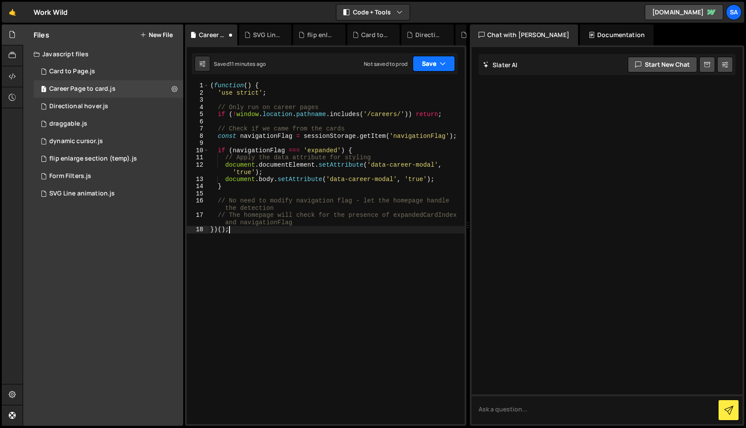
click at [435, 60] on button "Save" at bounding box center [433, 64] width 42 height 16
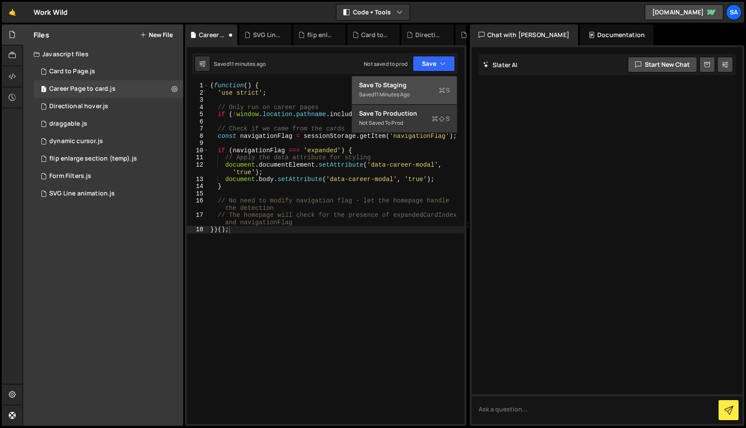
click at [403, 86] on div "Save to Staging S" at bounding box center [404, 85] width 91 height 9
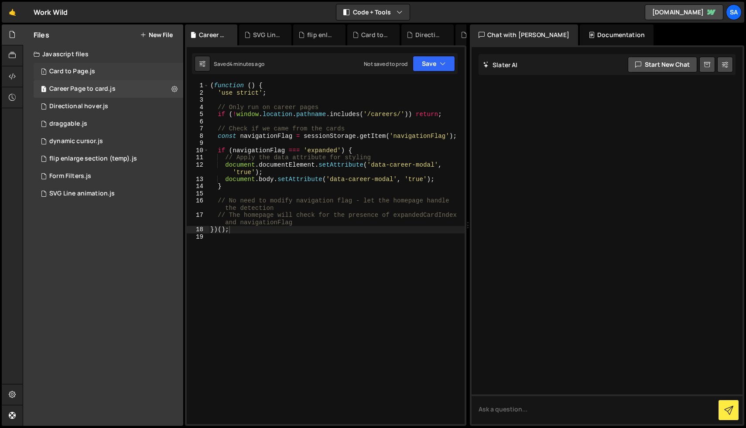
click at [87, 74] on div "Card to Page.js" at bounding box center [72, 72] width 46 height 8
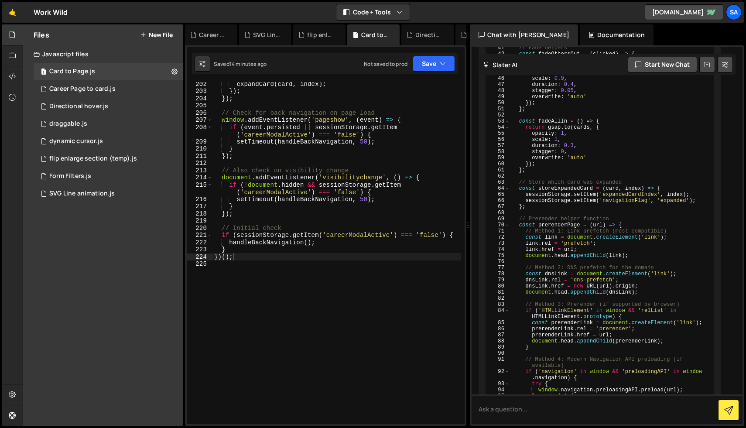
click at [293, 127] on div "expandCard ( card , index ) ; }) ; }) ; // Check for back navigation on page lo…" at bounding box center [336, 258] width 249 height 356
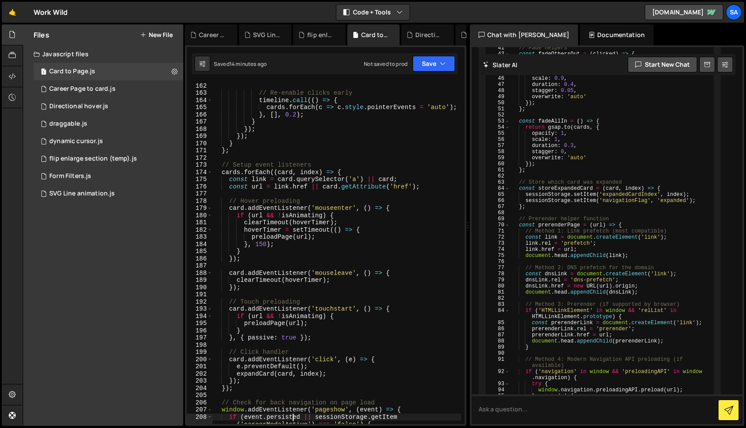
scroll to position [1191, 0]
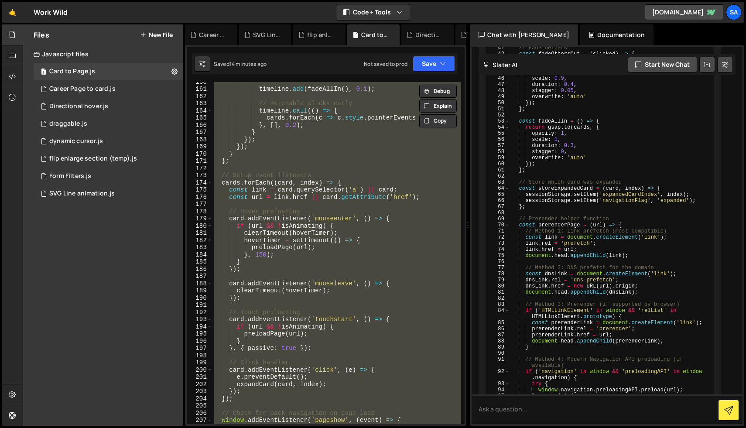
paste textarea
type textarea "})();"
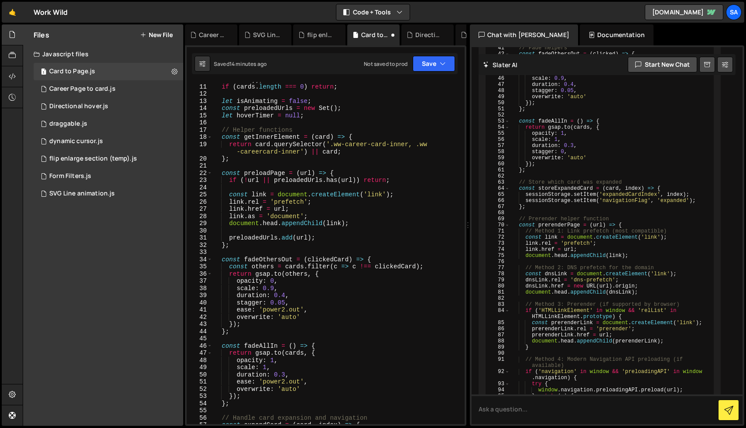
scroll to position [0, 0]
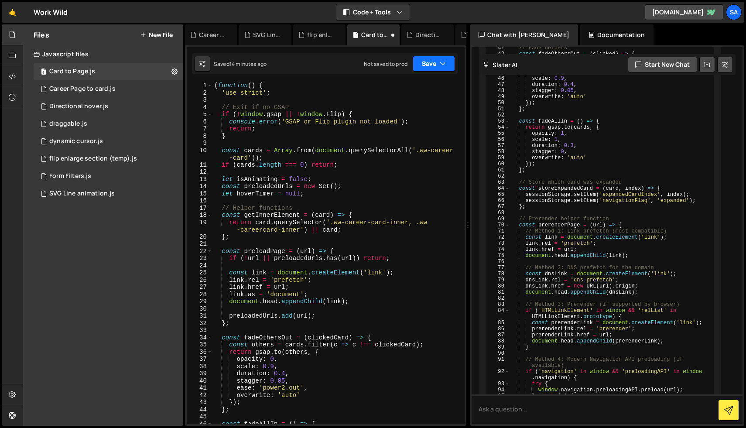
click at [428, 65] on button "Save" at bounding box center [433, 64] width 42 height 16
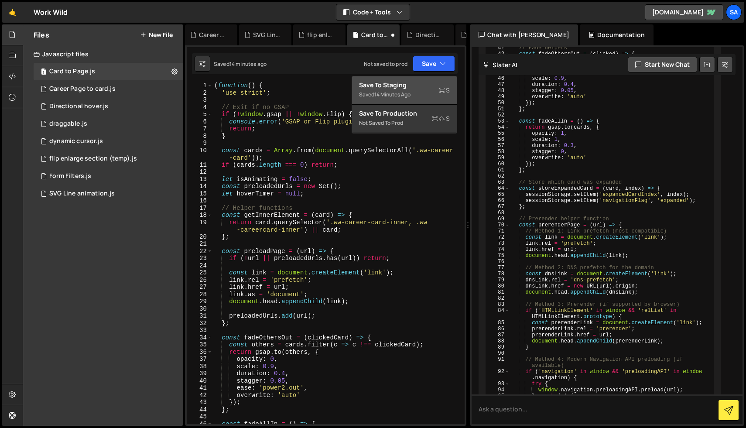
click at [419, 93] on div "Saved 14 minutes ago" at bounding box center [404, 94] width 91 height 10
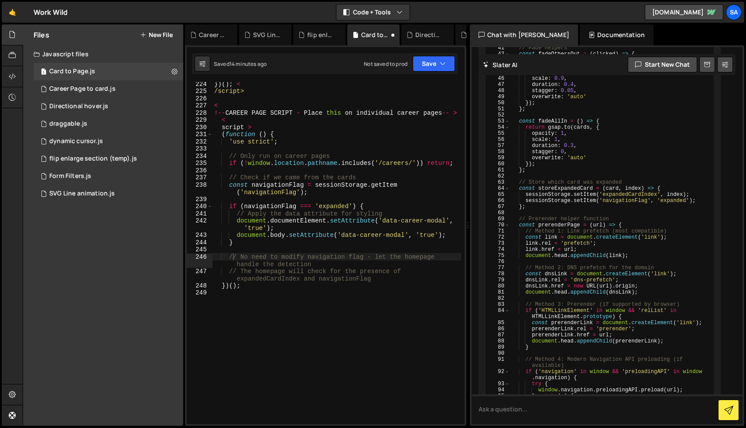
scroll to position [1663, 0]
click at [105, 89] on div "Career Page to card.js" at bounding box center [82, 89] width 66 height 8
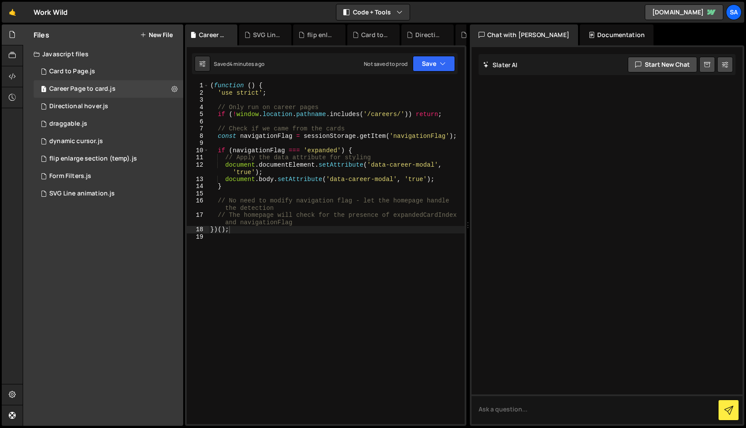
type textarea "}"
click at [267, 186] on div "( function ( ) { 'use strict' ; // Only run on career pages if ( ! window . loc…" at bounding box center [336, 260] width 256 height 356
click at [86, 68] on div "Card to Page.js" at bounding box center [72, 72] width 46 height 8
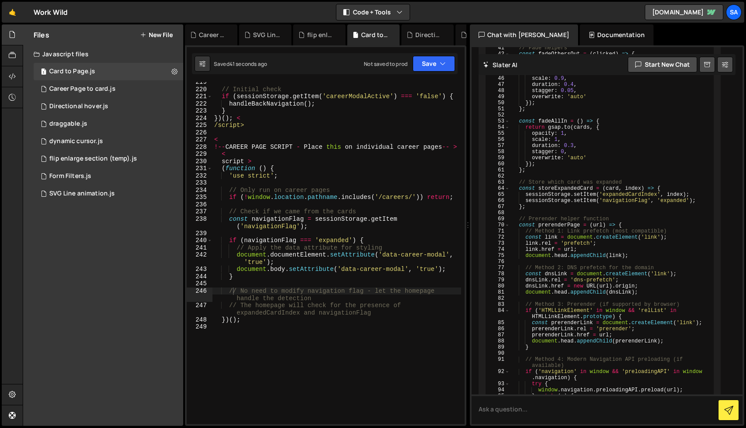
scroll to position [1629, 0]
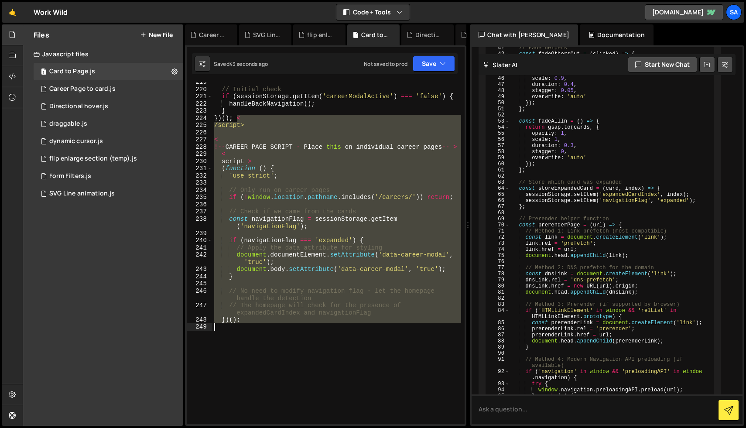
drag, startPoint x: 235, startPoint y: 118, endPoint x: 331, endPoint y: 360, distance: 259.8
click at [331, 360] on div "// Initial check if ( sessionStorage . getItem ( 'careerModalActive' ) === 'fal…" at bounding box center [336, 256] width 249 height 356
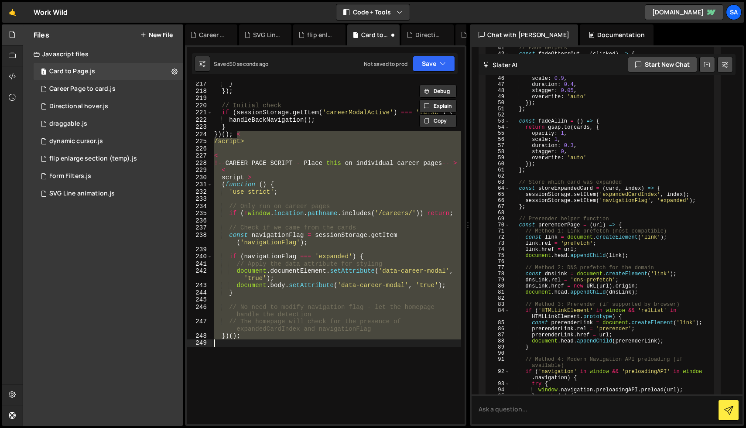
scroll to position [1602, 0]
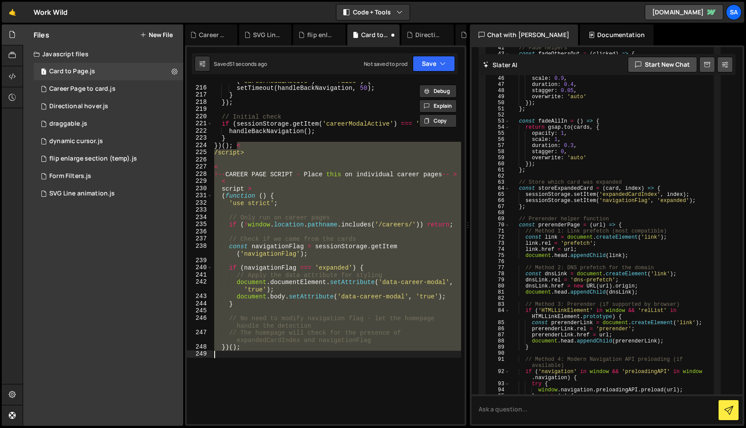
type textarea "})();"
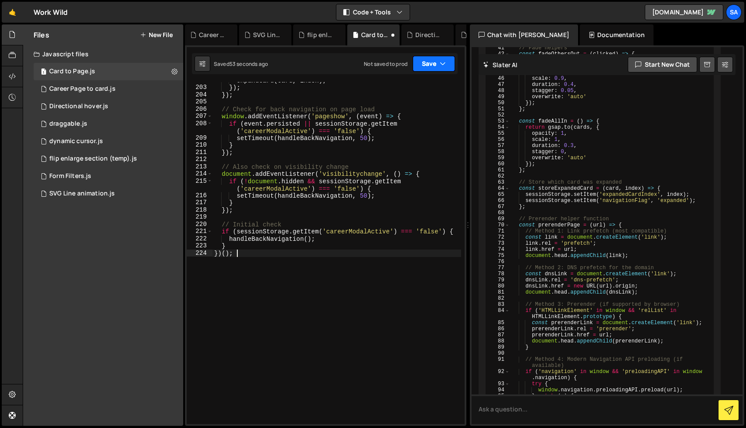
click at [424, 58] on button "Save" at bounding box center [433, 64] width 42 height 16
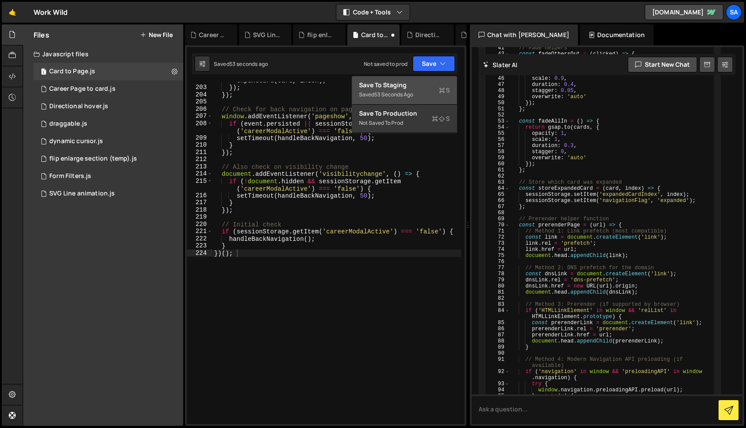
click at [423, 89] on div "Saved 53 seconds ago" at bounding box center [404, 94] width 91 height 10
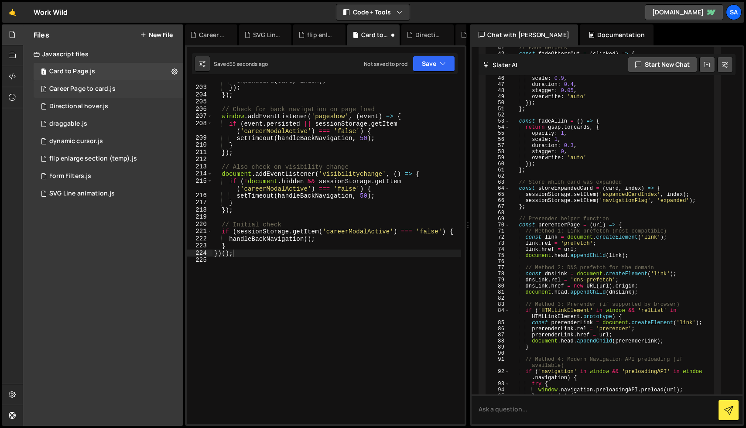
click at [81, 88] on div "Career Page to card.js" at bounding box center [82, 89] width 66 height 8
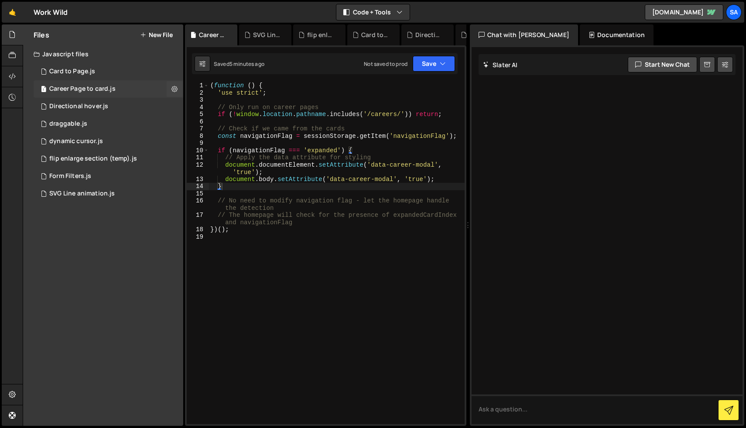
scroll to position [0, 0]
click at [268, 178] on div "( function ( ) { 'use strict' ; // Only run on career pages if ( ! window . loc…" at bounding box center [336, 260] width 256 height 356
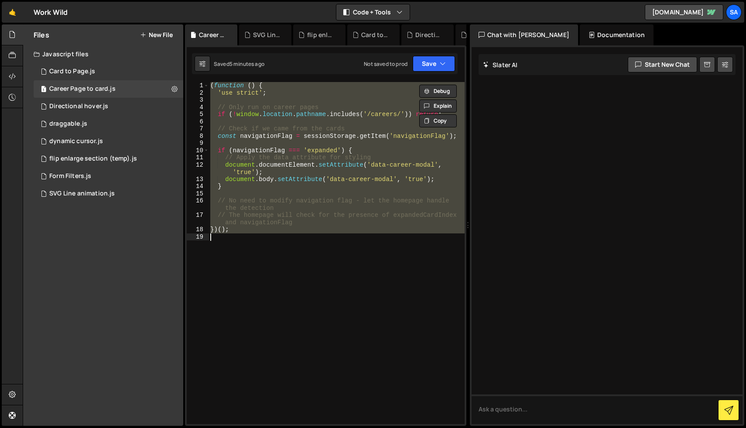
paste textarea
type textarea "})();"
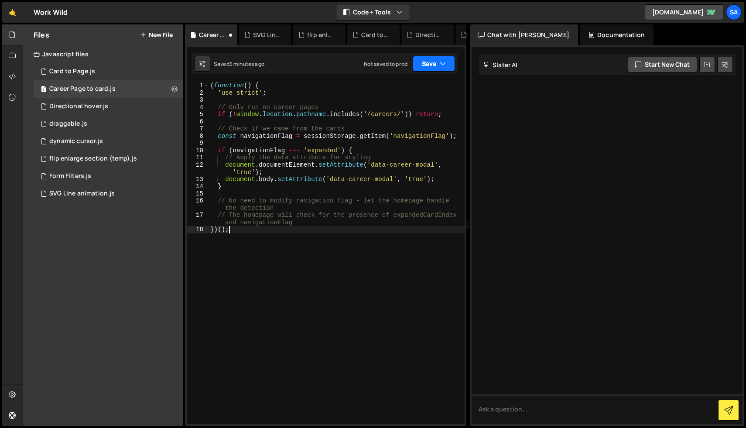
click at [427, 63] on button "Save" at bounding box center [433, 64] width 42 height 16
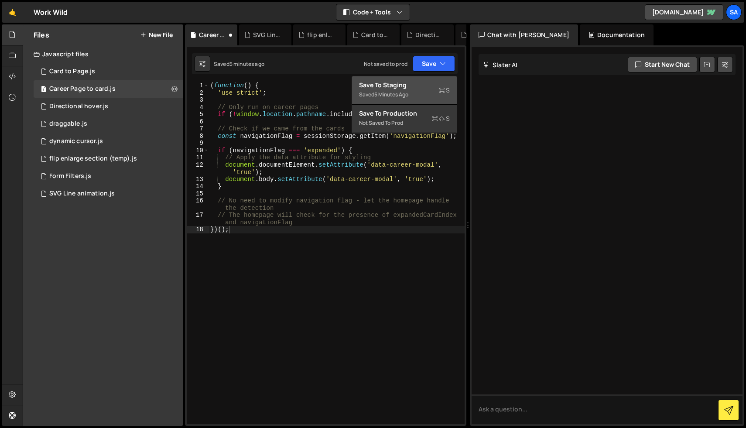
click at [416, 84] on div "Save to Staging S" at bounding box center [404, 85] width 91 height 9
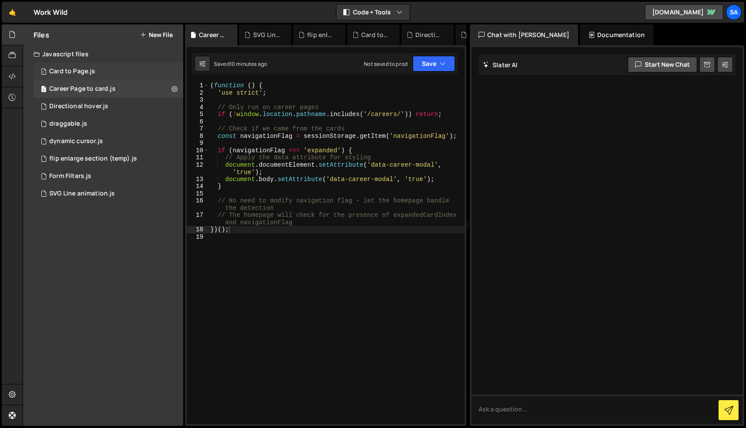
click at [84, 72] on div "Card to Page.js" at bounding box center [72, 72] width 46 height 8
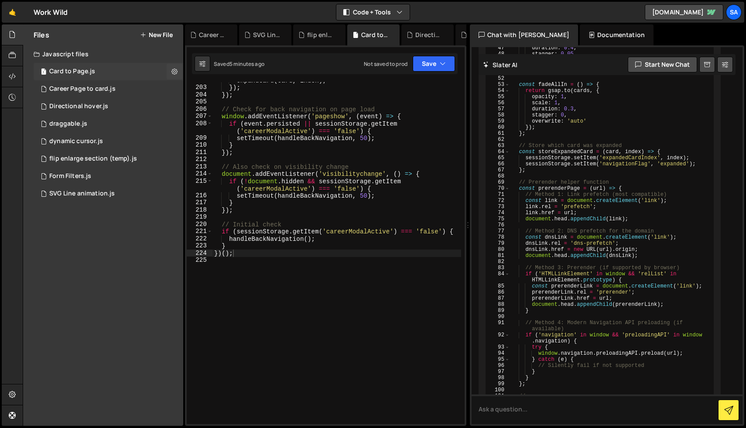
scroll to position [9605, 0]
click at [72, 68] on div "Card to Page.js" at bounding box center [72, 72] width 46 height 8
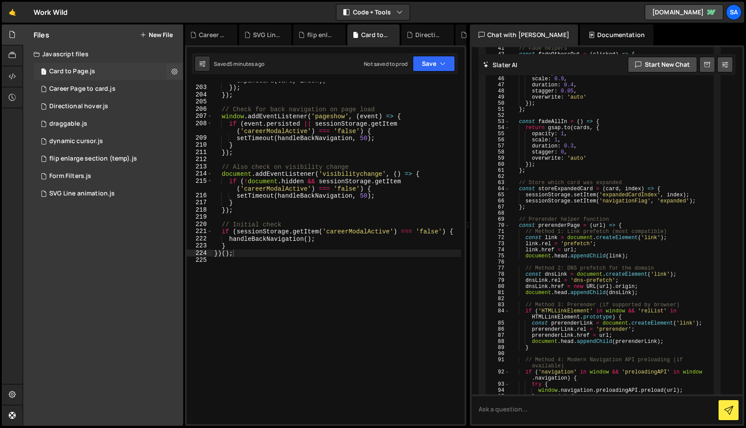
scroll to position [2788, 0]
click at [324, 138] on div "expandCard ( card , index ) ; }) ; }) ; // Check for back navigation on page lo…" at bounding box center [336, 255] width 249 height 356
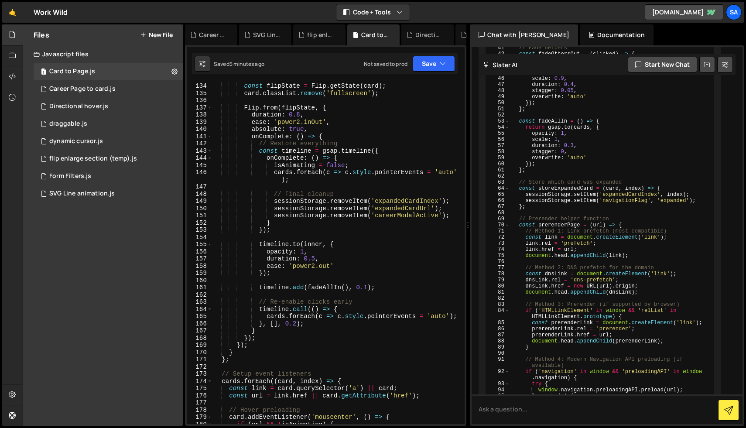
scroll to position [907, 0]
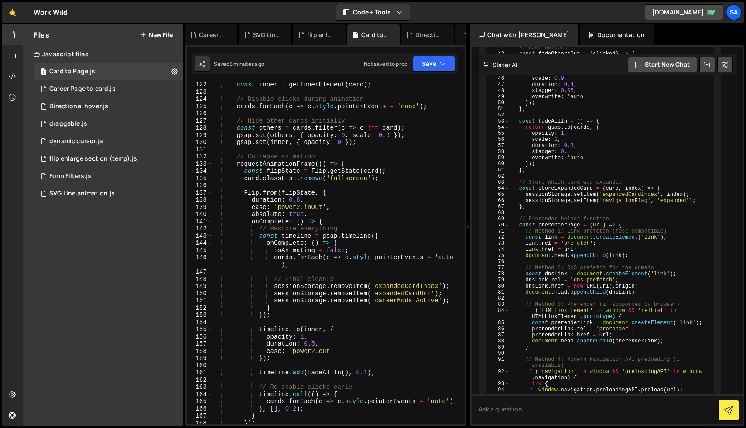
click at [332, 160] on div "const inner = getInnerElement ( card ) ; // Disable clicks during animation car…" at bounding box center [336, 259] width 249 height 356
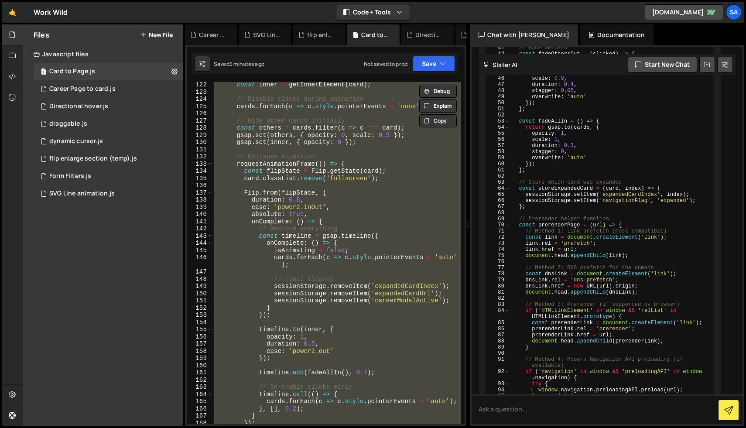
paste textarea ";"
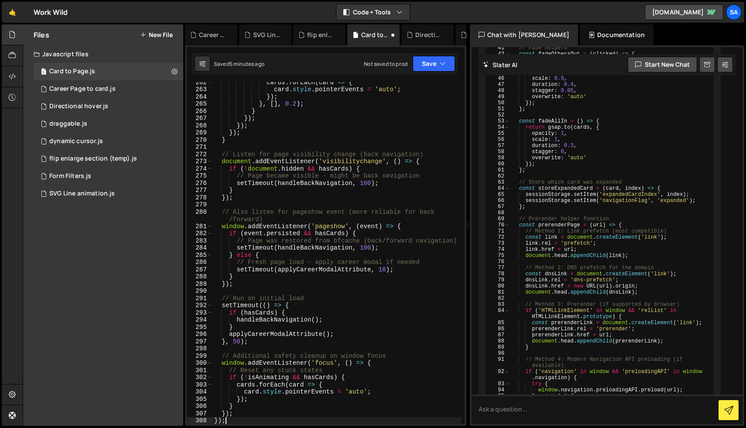
scroll to position [1982, 0]
click at [426, 72] on div "Saved 5 minutes ago Not saved to prod Upgrade to Edit Save Save to Staging S Sa…" at bounding box center [325, 63] width 266 height 21
click at [426, 61] on button "Save" at bounding box center [433, 64] width 42 height 16
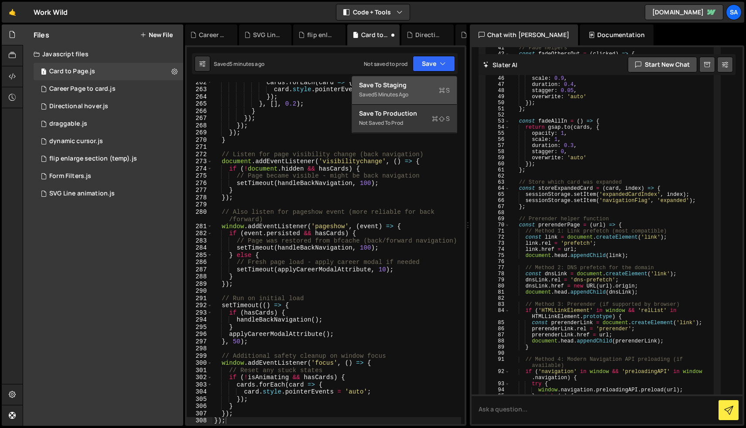
click at [418, 83] on div "Save to Staging S" at bounding box center [404, 85] width 91 height 9
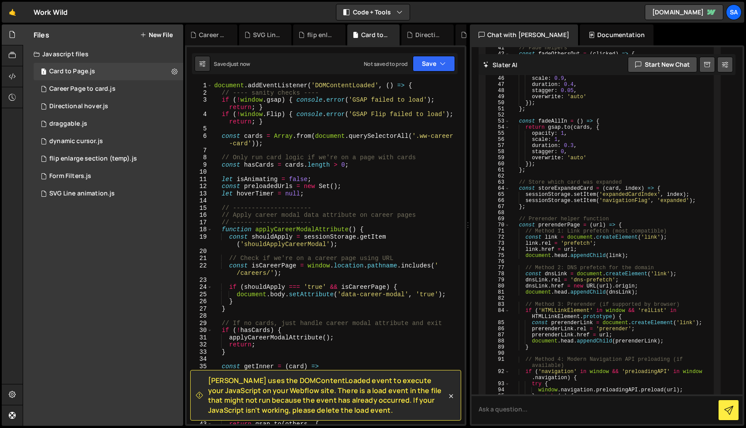
scroll to position [0, 0]
click at [332, 83] on div "document . addEventListener ( 'DOMContentLoaded' , ( ) => { // ---- sanity chec…" at bounding box center [336, 260] width 249 height 356
drag, startPoint x: 215, startPoint y: 85, endPoint x: 425, endPoint y: 85, distance: 209.3
click at [425, 85] on div "document . addEventListener ( 'DOMContentLoaded' , ( ) => { // ---- sanity chec…" at bounding box center [336, 260] width 249 height 356
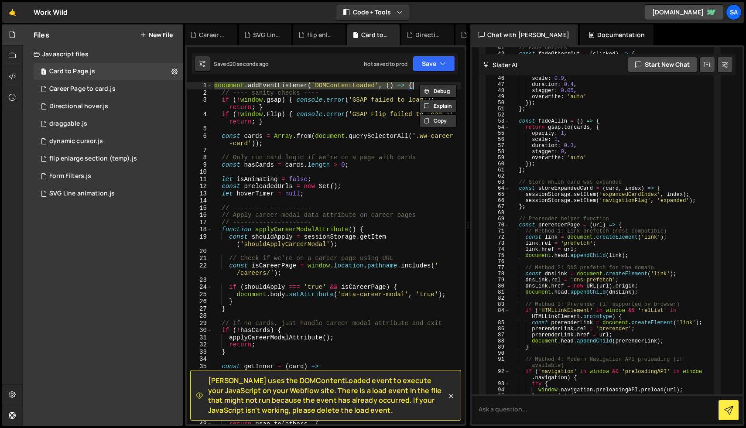
click at [342, 112] on div "document . addEventListener ( 'DOMContentLoaded' , ( ) => { // ---- sanity chec…" at bounding box center [336, 260] width 249 height 356
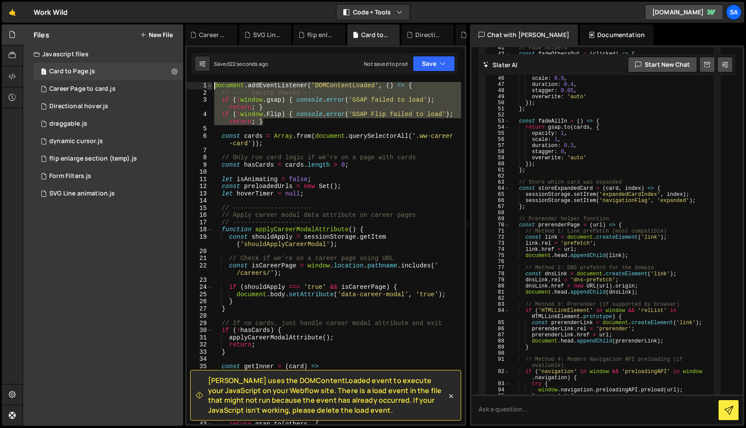
drag, startPoint x: 274, startPoint y: 124, endPoint x: 208, endPoint y: 84, distance: 77.1
click at [208, 85] on div "if (!window.Flip) { console.error('GSAP Flip failed to load'); return; } 1 2 3 …" at bounding box center [326, 253] width 278 height 342
click at [264, 117] on div "document . addEventListener ( 'DOMContentLoaded' , ( ) => { // ---- sanity chec…" at bounding box center [336, 253] width 249 height 342
drag, startPoint x: 276, startPoint y: 121, endPoint x: 185, endPoint y: 70, distance: 104.4
click at [185, 70] on div "[PERSON_NAME] uses the DOMContentLoaded event to execute your JavaScript on you…" at bounding box center [325, 235] width 281 height 380
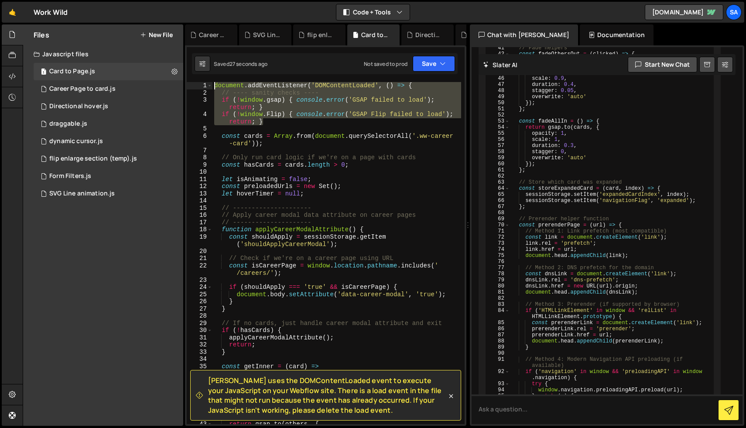
type textarea "document.addEventListener('DOMContentLoaded', () => { // ---- sanity checks ----"
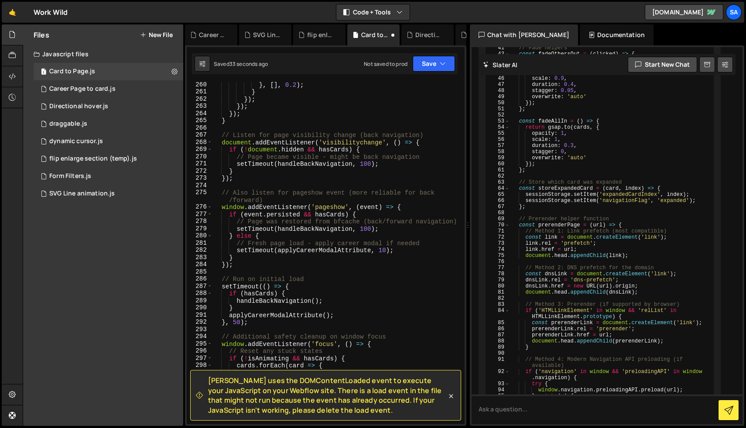
scroll to position [2106, 0]
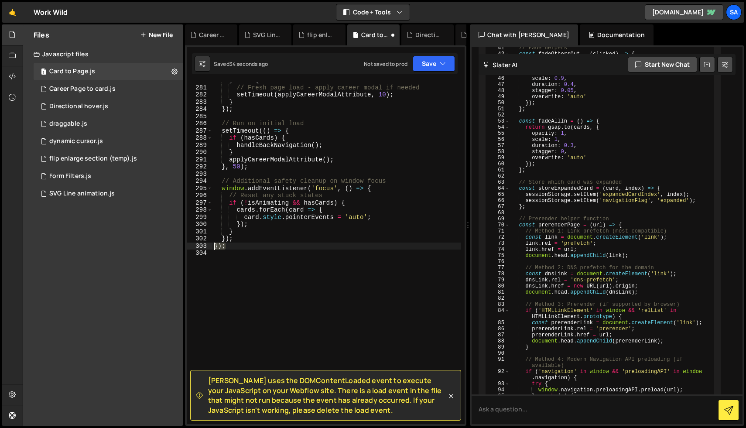
drag, startPoint x: 252, startPoint y: 248, endPoint x: 205, endPoint y: 245, distance: 46.7
click at [205, 245] on div "const cards = Array.from(document.querySelectorAll('.ww-career-card')); 280 281…" at bounding box center [326, 253] width 278 height 342
type textarea "});"
click at [428, 65] on button "Save" at bounding box center [433, 64] width 42 height 16
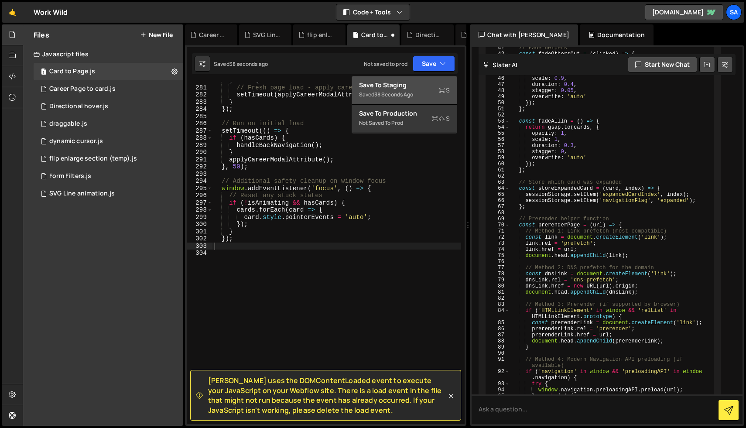
click at [417, 91] on div "Saved 38 seconds ago" at bounding box center [404, 94] width 91 height 10
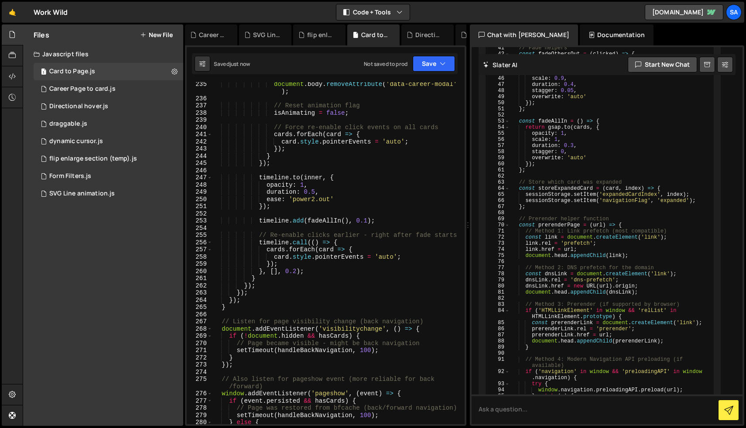
scroll to position [1764, 0]
click at [172, 71] on icon at bounding box center [174, 71] width 6 height 8
type input "Card to Page"
radio input "true"
checkbox input "true"
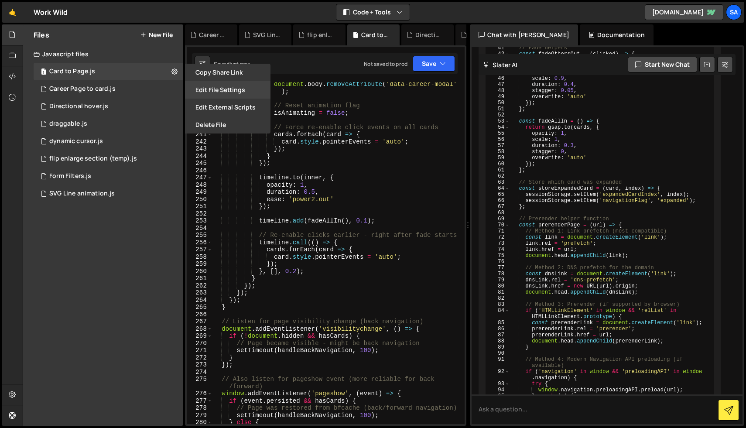
click at [236, 91] on button "Edit File Settings" at bounding box center [227, 89] width 85 height 17
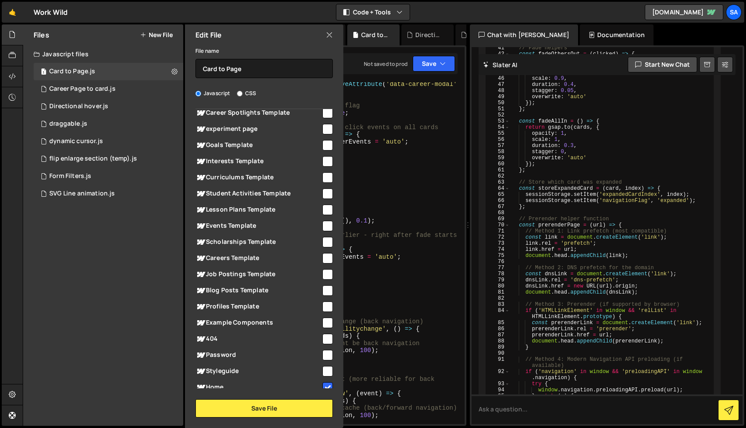
scroll to position [54, 0]
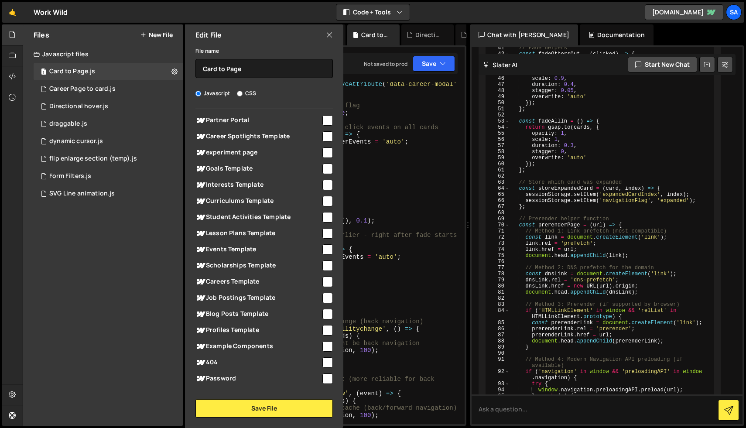
click at [322, 280] on input "checkbox" at bounding box center [327, 281] width 10 height 10
checkbox input "true"
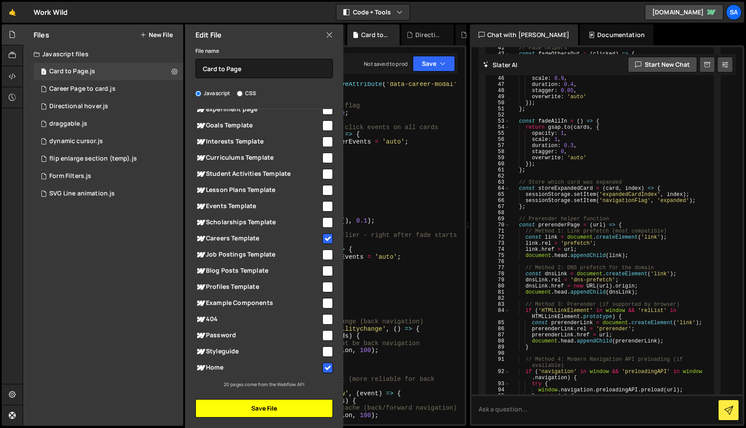
click at [281, 406] on button "Save File" at bounding box center [263, 408] width 137 height 18
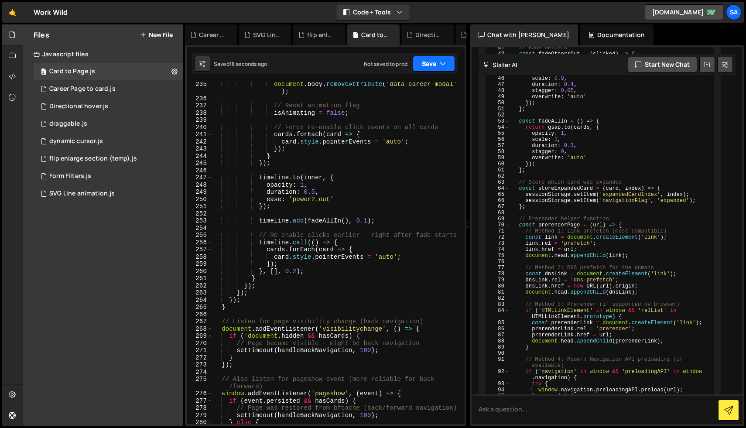
click at [441, 66] on icon "button" at bounding box center [443, 63] width 6 height 9
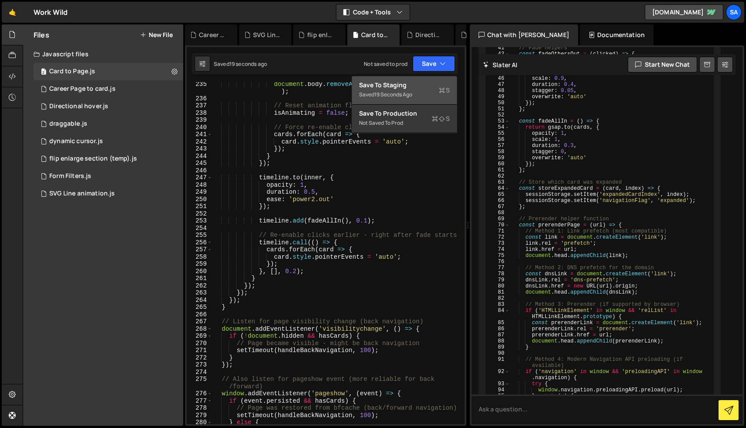
click at [409, 95] on div "19 seconds ago" at bounding box center [393, 94] width 38 height 7
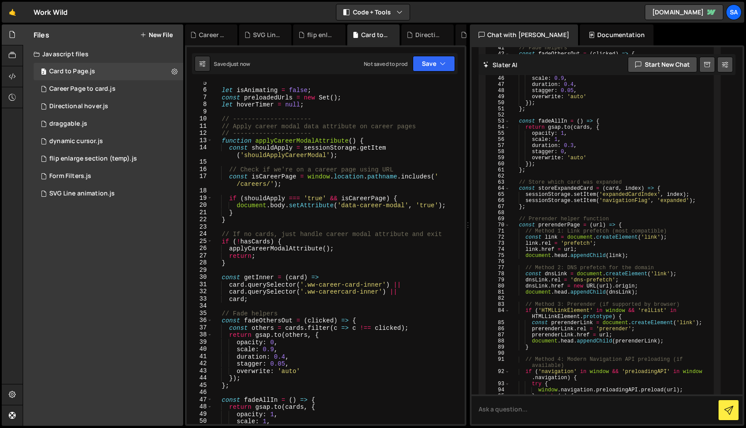
scroll to position [0, 0]
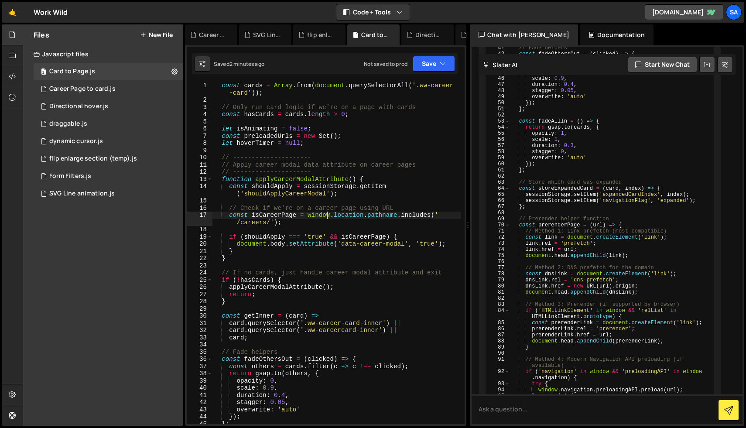
click at [326, 215] on div "const cards = Array . from ( document . querySelectorAll ( '.ww-career -card' )…" at bounding box center [336, 264] width 249 height 364
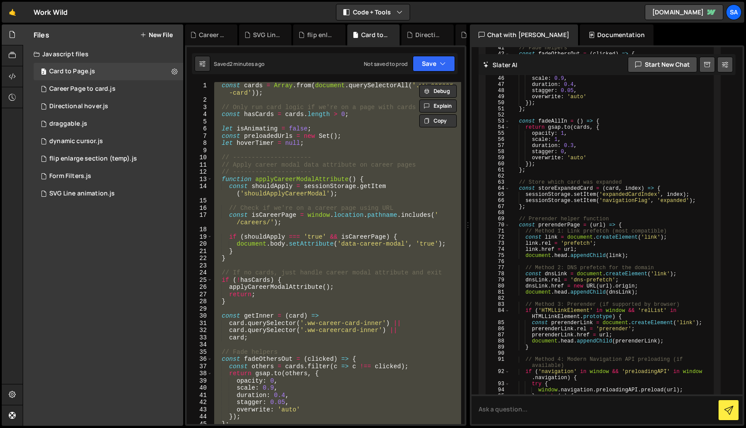
paste textarea
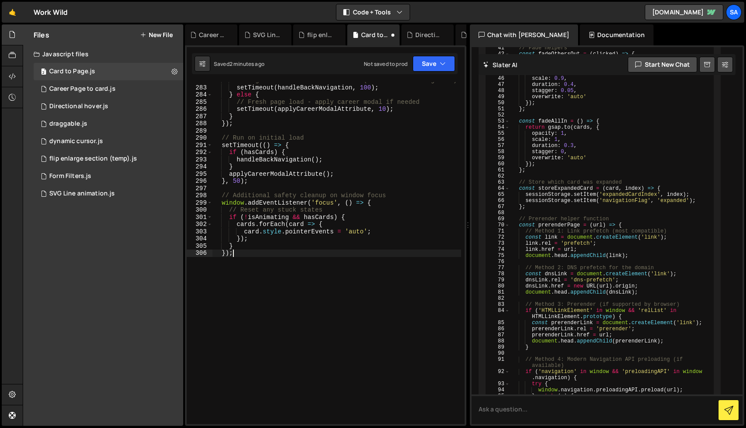
scroll to position [2135, 0]
click at [434, 62] on button "Save" at bounding box center [433, 64] width 42 height 16
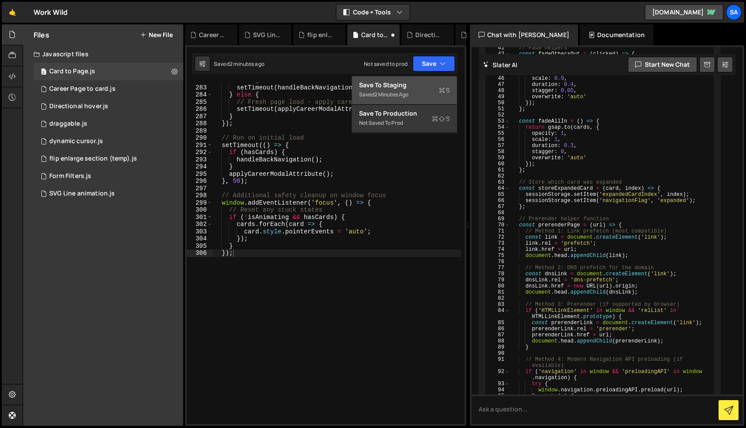
click at [425, 90] on div "Saved 2 minutes ago" at bounding box center [404, 94] width 91 height 10
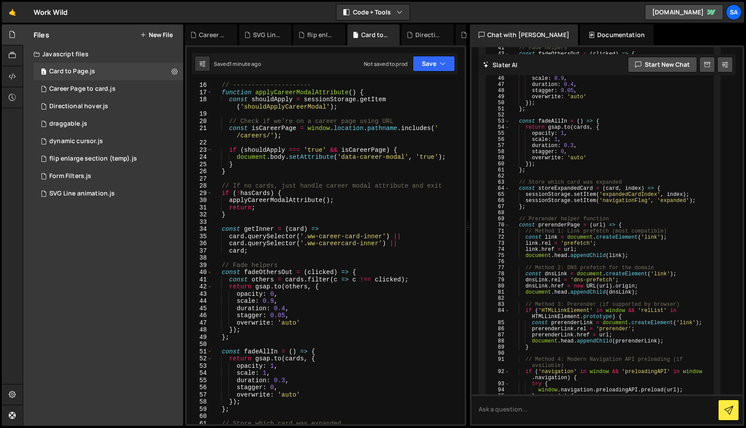
scroll to position [0, 0]
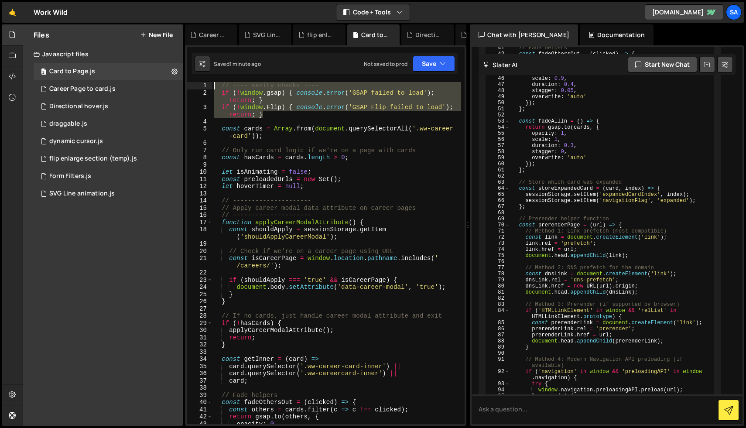
drag, startPoint x: 278, startPoint y: 114, endPoint x: 211, endPoint y: 79, distance: 75.9
click at [211, 79] on div "1 2 3 4 5 6 7 8 9 10 11 12 13 14 15 16 17 18 19 20 21 22 23 24 25 26 27 28 29 3…" at bounding box center [325, 235] width 281 height 380
type textarea "// ---- sanity checks ---- if (!window.gsap) { console.error('GSAP failed to lo…"
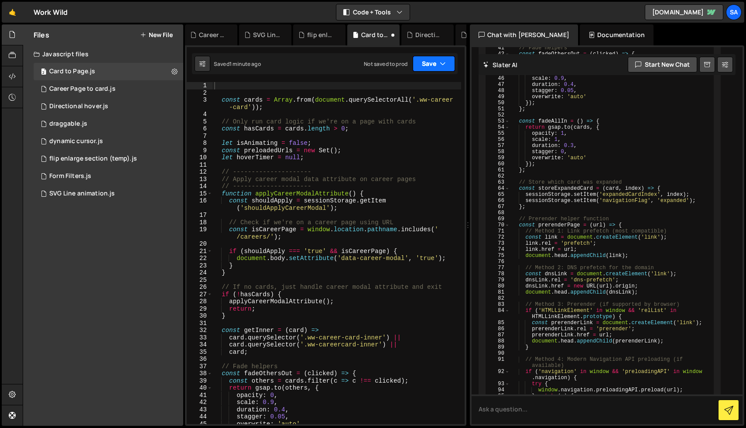
click at [428, 59] on button "Save" at bounding box center [433, 64] width 42 height 16
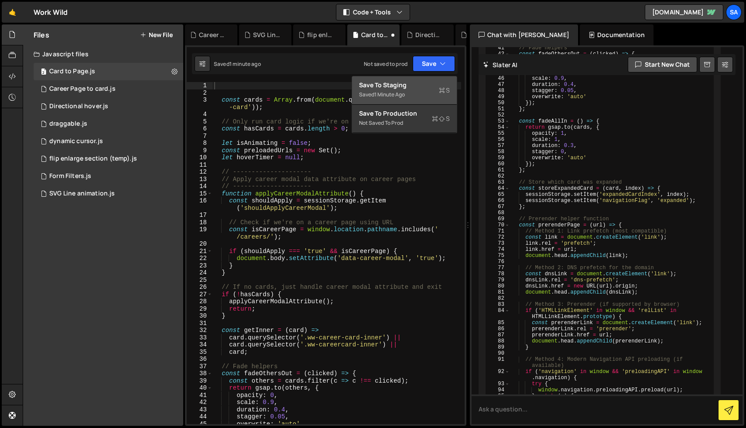
click at [420, 87] on div "Save to Staging S" at bounding box center [404, 85] width 91 height 9
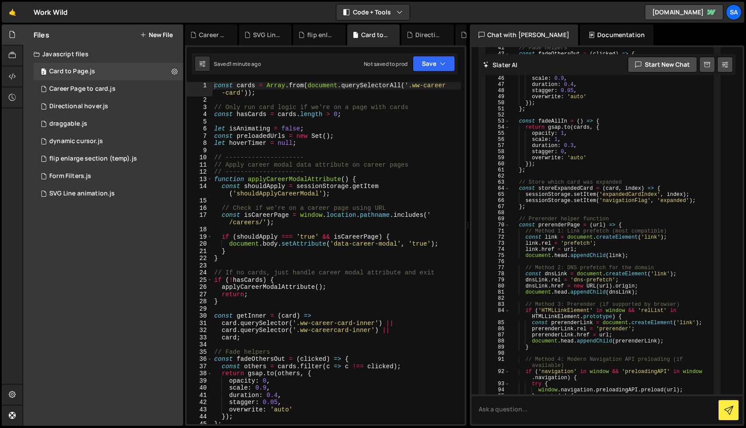
click at [331, 171] on div "const cards = Array . from ( document . querySelectorAll ( '.ww-career -card' )…" at bounding box center [336, 264] width 249 height 364
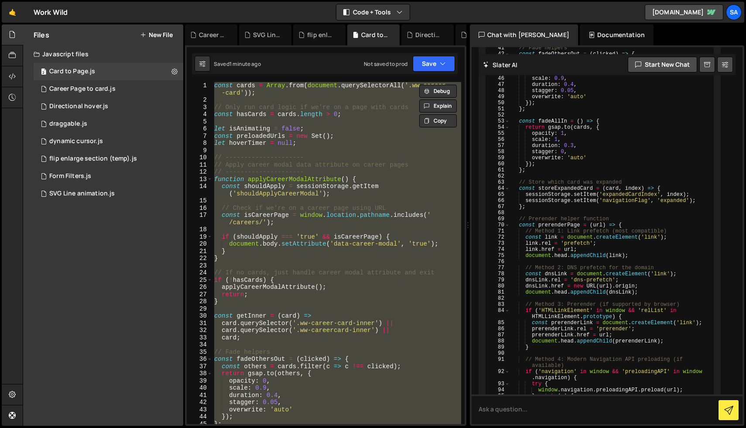
paste textarea "const careerCardsManager = new CareerCardsManager();"
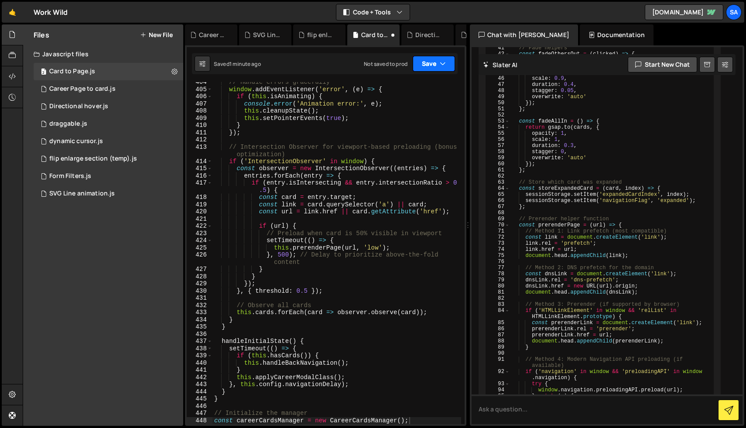
click at [429, 68] on button "Save" at bounding box center [433, 64] width 42 height 16
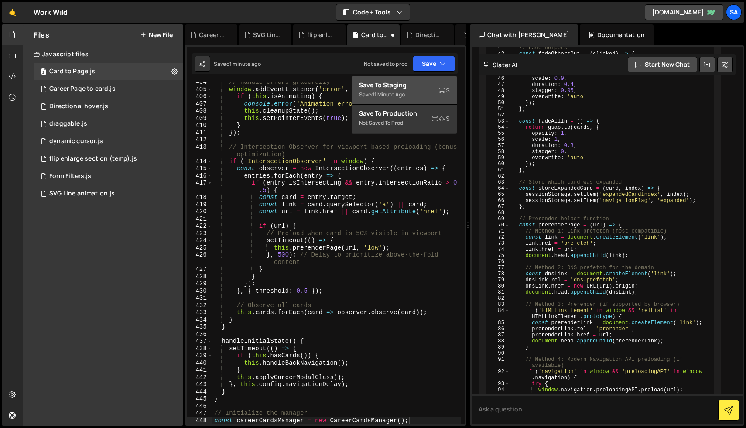
click at [429, 85] on div "Save to Staging S" at bounding box center [404, 85] width 91 height 9
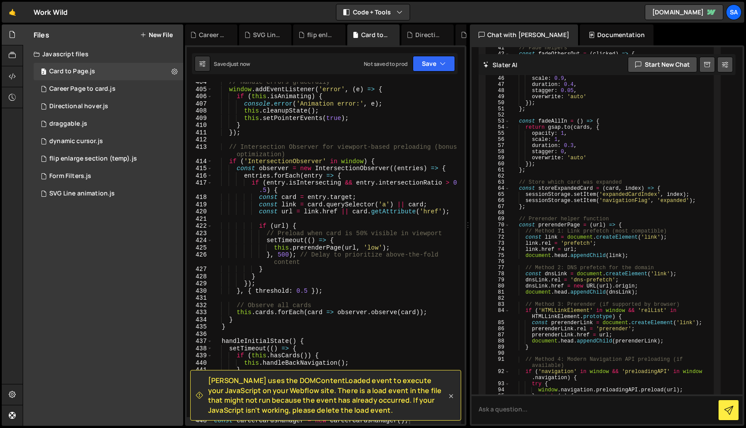
click at [451, 395] on icon at bounding box center [451, 396] width 4 height 4
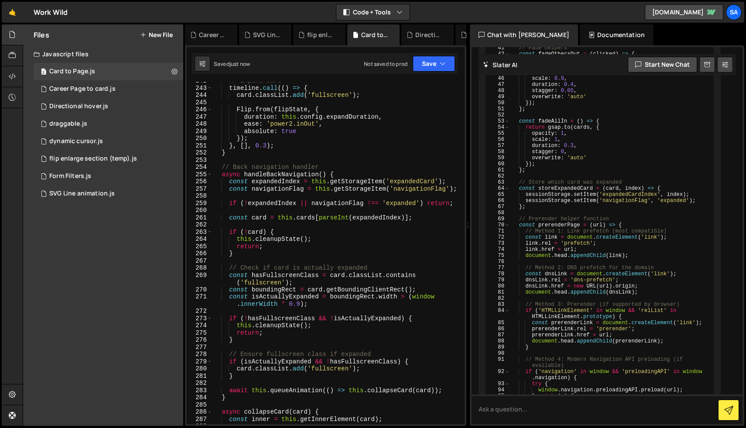
scroll to position [1790, 0]
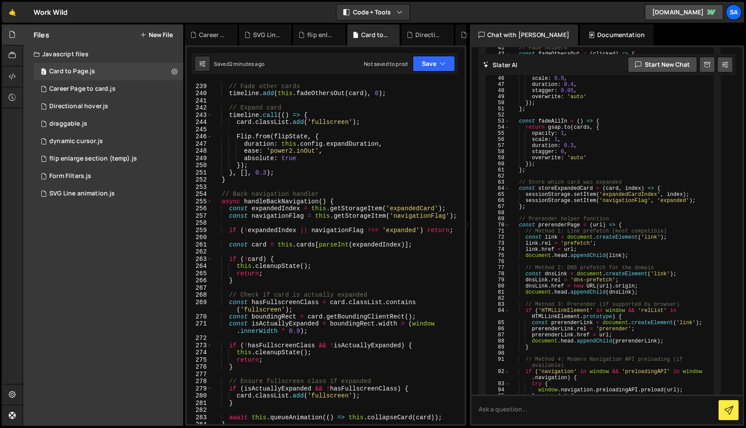
click at [324, 158] on div "// Fade other cards timeline . add ( this . fadeOthersOut ( card ) , 0 ) ; // E…" at bounding box center [336, 253] width 249 height 356
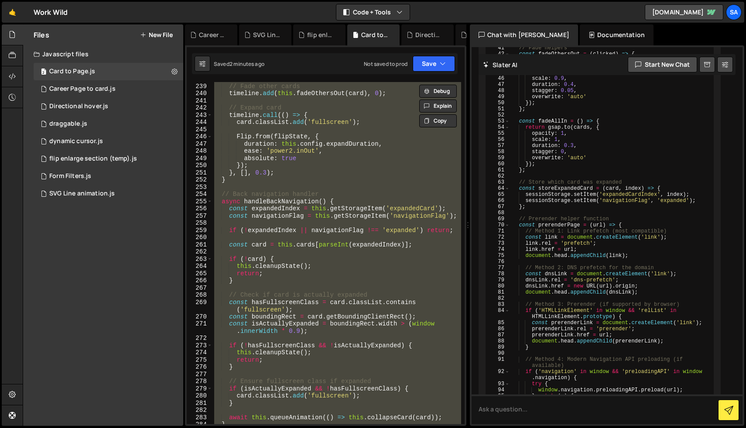
paste textarea
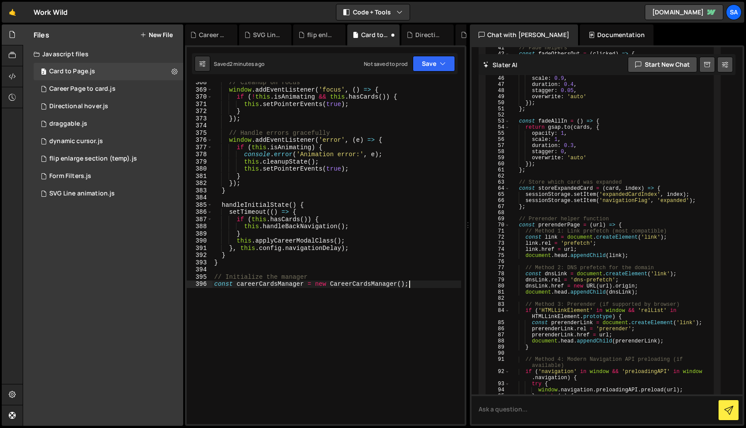
scroll to position [2797, 0]
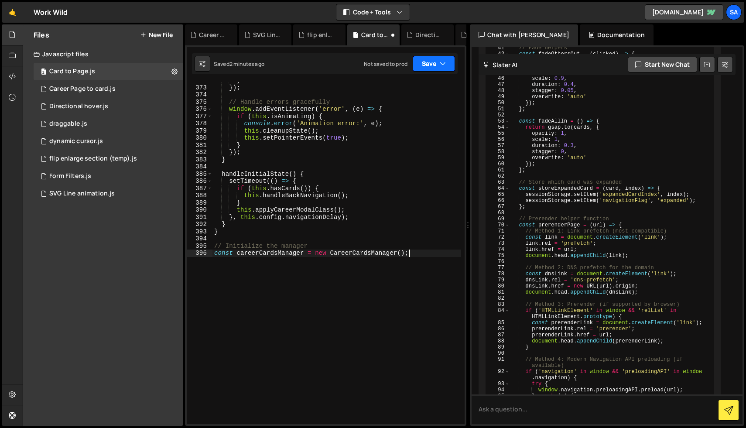
click at [430, 62] on button "Save" at bounding box center [433, 64] width 42 height 16
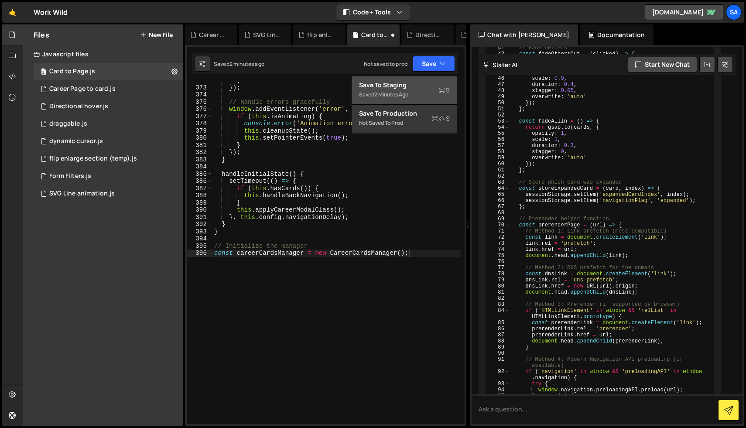
click at [406, 89] on div "Save to Staging S" at bounding box center [404, 85] width 91 height 9
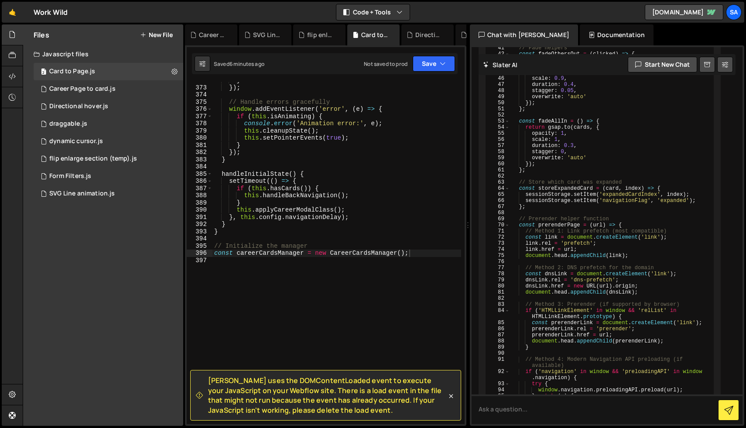
click at [335, 196] on div "} }) ; // Handle errors gracefully window . addEventListener ( 'error' , ( e ) …" at bounding box center [336, 255] width 249 height 356
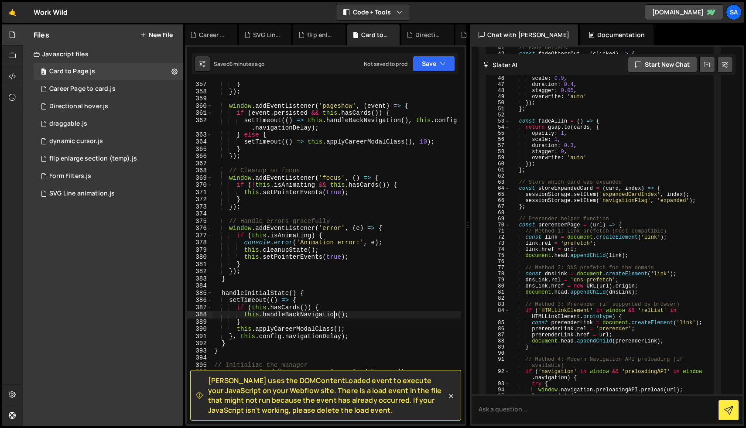
scroll to position [2677, 0]
click at [116, 89] on div "1 Career Page to card.js 0" at bounding box center [109, 88] width 150 height 17
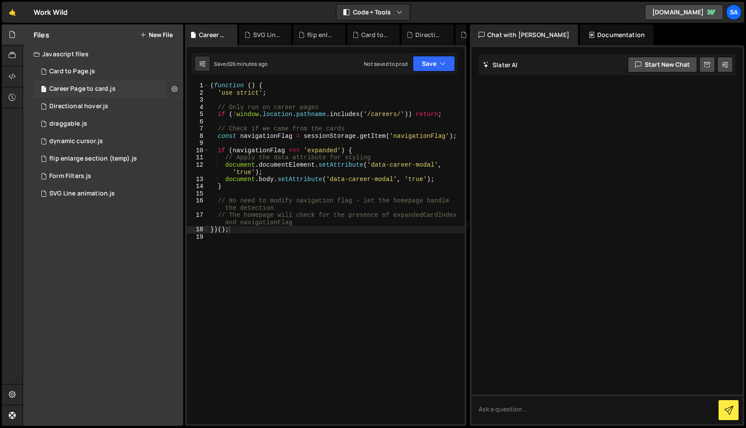
scroll to position [0, 0]
click at [174, 88] on icon at bounding box center [174, 89] width 6 height 8
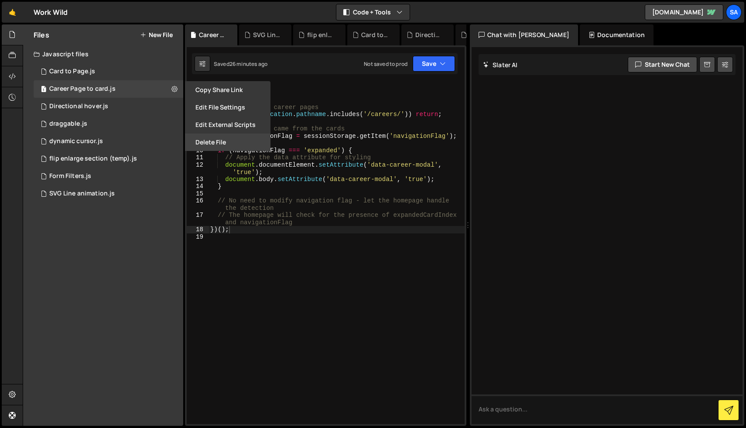
click at [218, 138] on button "Delete File" at bounding box center [227, 141] width 85 height 17
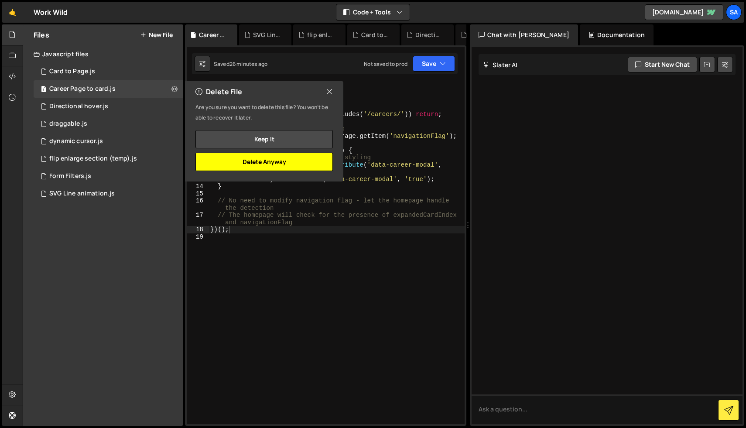
click at [250, 160] on button "Delete Anyway" at bounding box center [263, 162] width 137 height 18
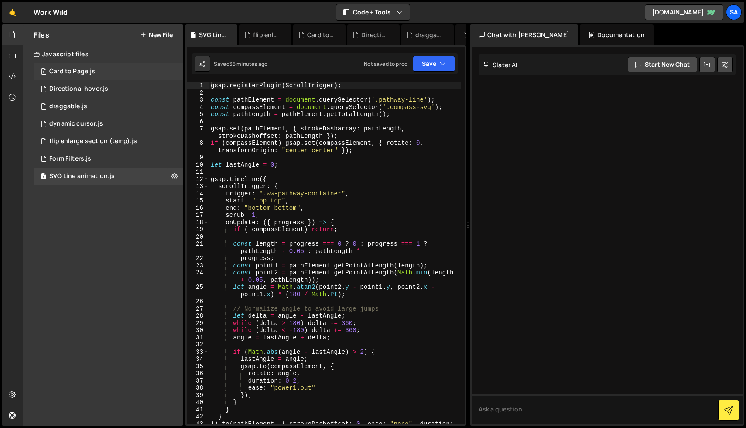
click at [95, 68] on div "2 Card to Page.js 0" at bounding box center [109, 71] width 150 height 17
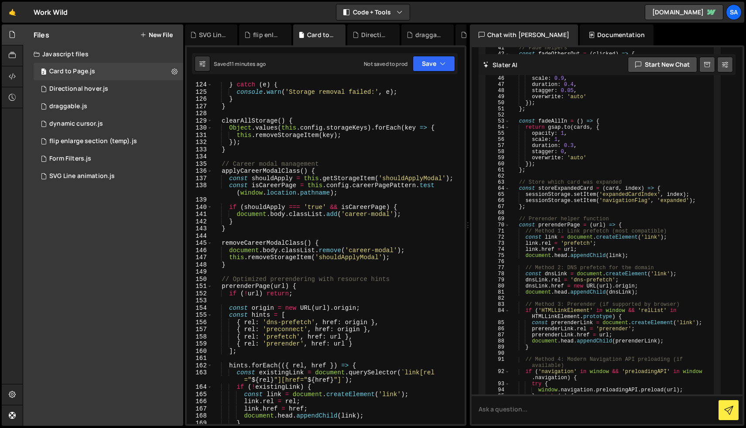
scroll to position [951, 0]
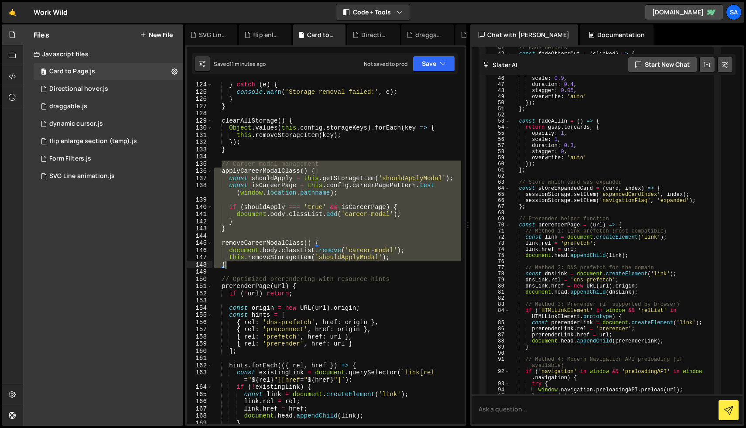
drag, startPoint x: 220, startPoint y: 164, endPoint x: 331, endPoint y: 261, distance: 147.7
click at [331, 261] on div "} catch ( e ) { console . warn ( 'Storage removal failed:' , e ) ; } } clearAll…" at bounding box center [336, 259] width 249 height 356
paste textarea
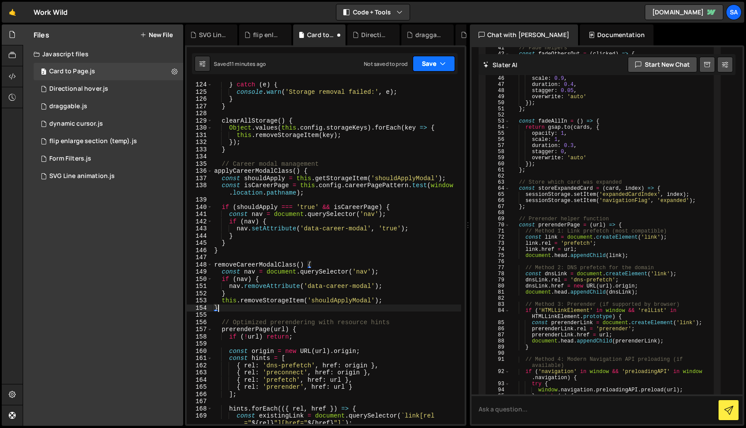
click at [434, 67] on button "Save" at bounding box center [433, 64] width 42 height 16
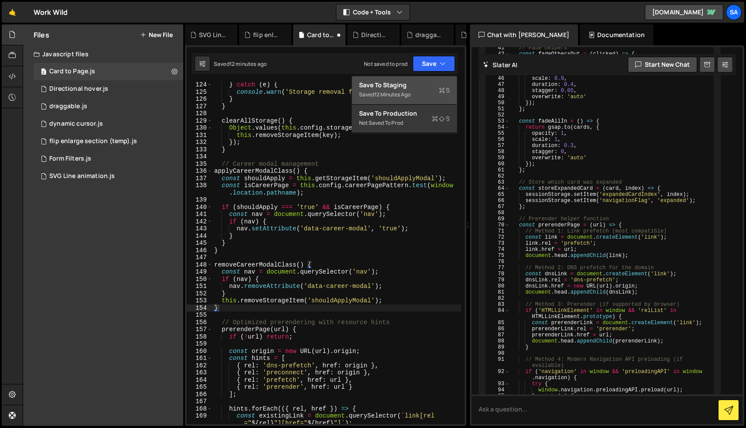
click at [409, 91] on div "12 minutes ago" at bounding box center [392, 94] width 36 height 7
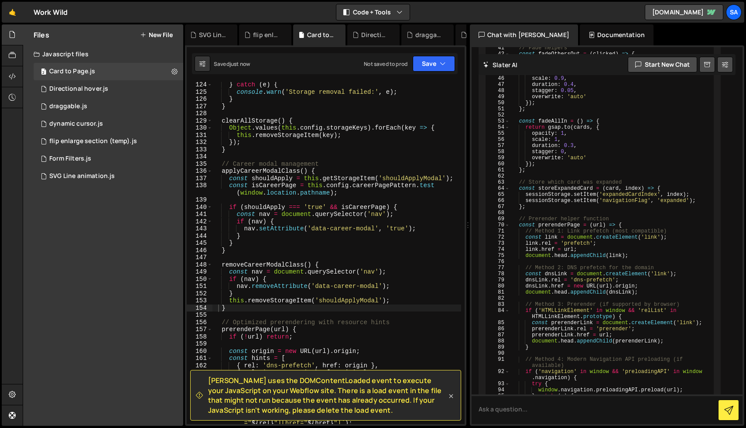
click at [448, 396] on icon at bounding box center [451, 396] width 9 height 9
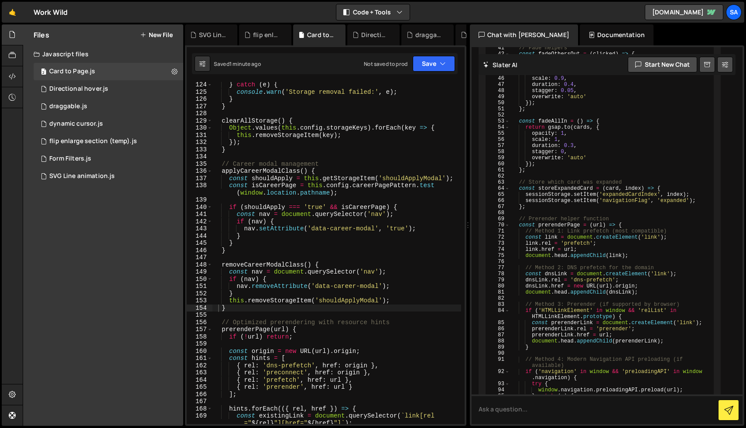
click at [389, 249] on div "} catch ( e ) { console . warn ( 'Storage removal failed:' , e ) ; } } clearAll…" at bounding box center [336, 259] width 249 height 356
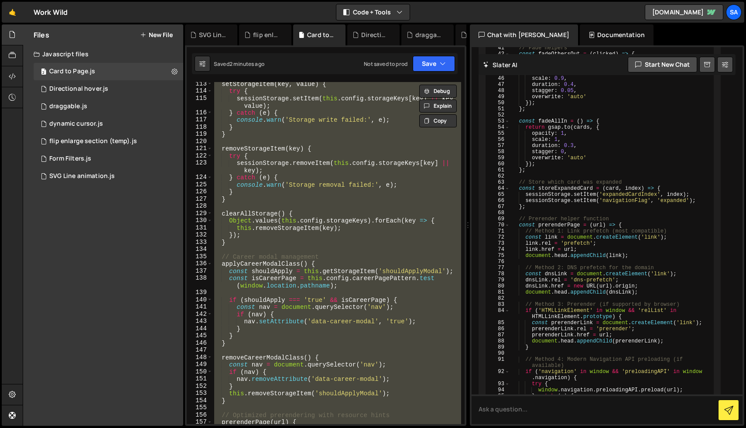
scroll to position [858, 0]
click at [325, 184] on div "setStorageItem ( key , value ) { try { sessionStorage . setItem ( this . config…" at bounding box center [336, 253] width 249 height 342
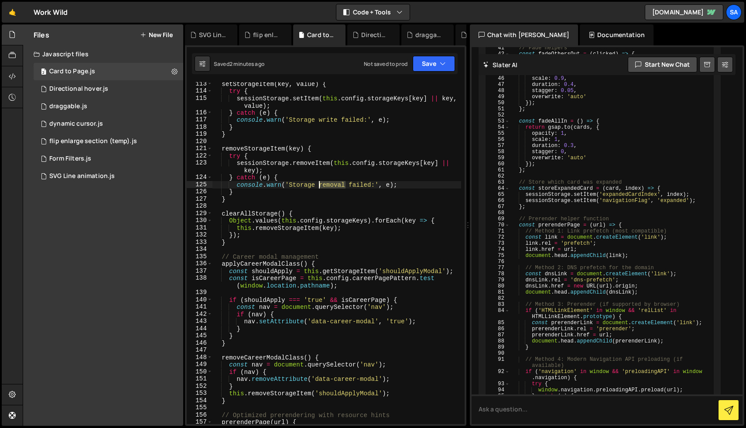
click at [325, 184] on div "setStorageItem ( key , value ) { try { sessionStorage . setItem ( this . config…" at bounding box center [336, 258] width 249 height 356
click at [325, 184] on div "setStorageItem ( key , value ) { try { sessionStorage . setItem ( this . config…" at bounding box center [336, 253] width 249 height 342
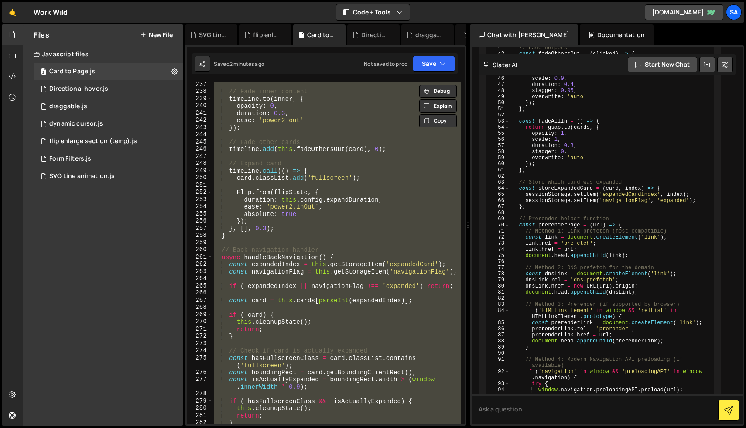
scroll to position [1880, 0]
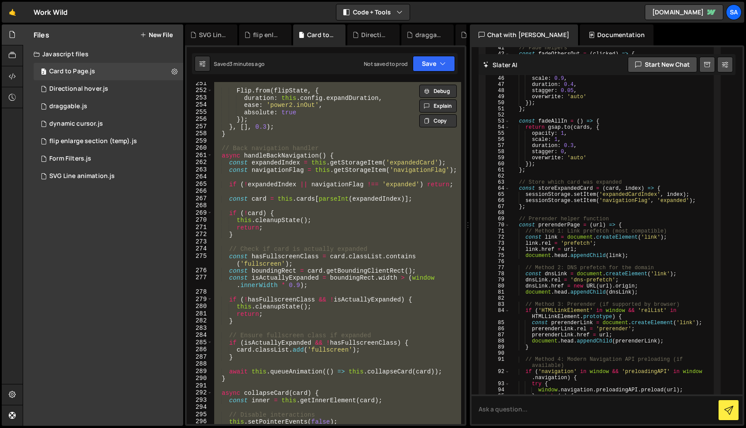
click at [322, 173] on div "Flip . from ( flipState , { duration : this . config . expandDuration , ease : …" at bounding box center [336, 253] width 249 height 342
click at [322, 173] on div "Flip . from ( flipState , { duration : this . config . expandDuration , ease : …" at bounding box center [336, 258] width 249 height 356
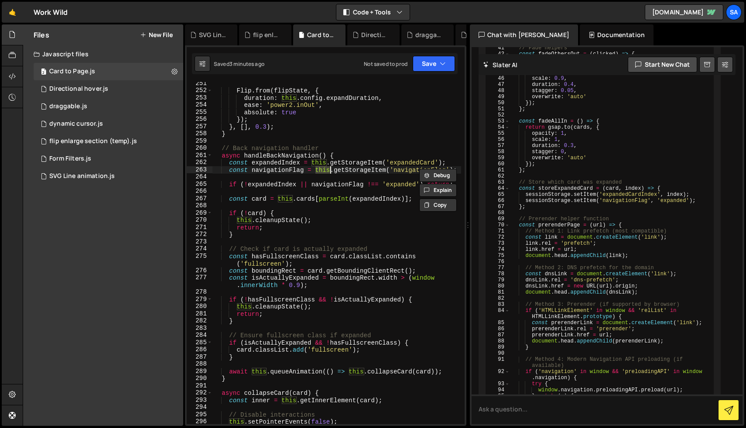
type textarea "const careerCardsManager = new CareerCardsManager();"
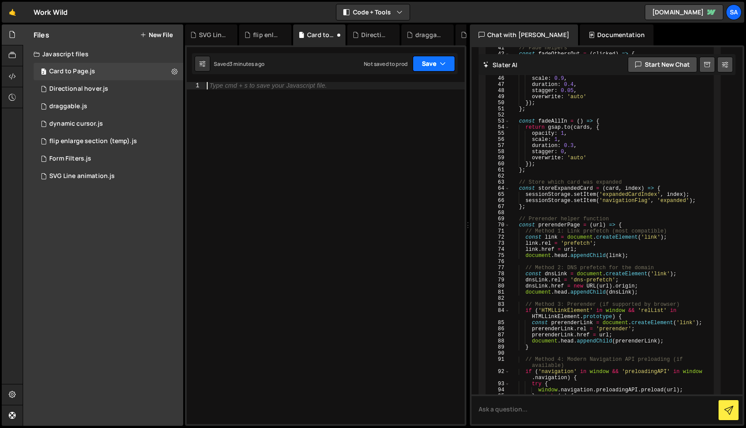
click at [432, 66] on button "Save" at bounding box center [433, 64] width 42 height 16
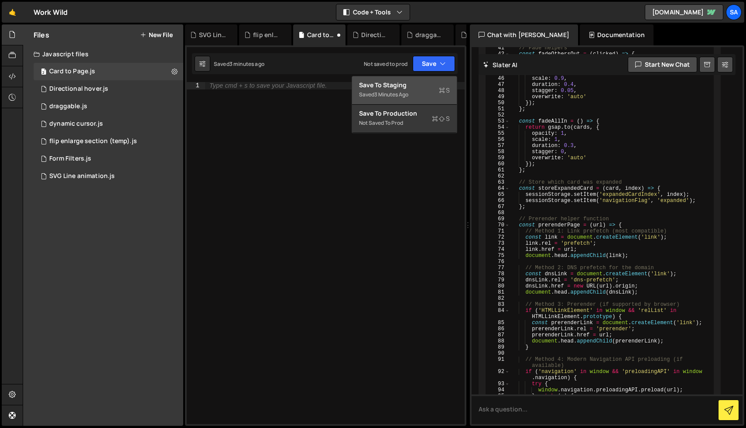
click at [412, 97] on div "Saved 3 minutes ago" at bounding box center [404, 94] width 91 height 10
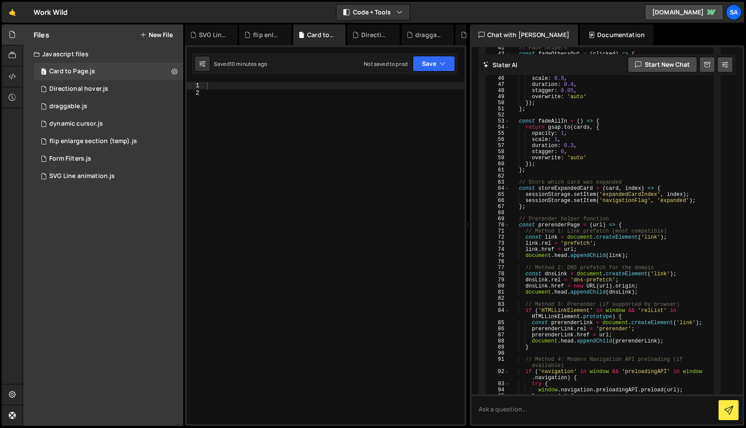
click at [266, 116] on div at bounding box center [334, 260] width 259 height 356
click at [242, 88] on div at bounding box center [334, 260] width 259 height 356
paste textarea "const careerCardsManager = new CareerCardsManager();"
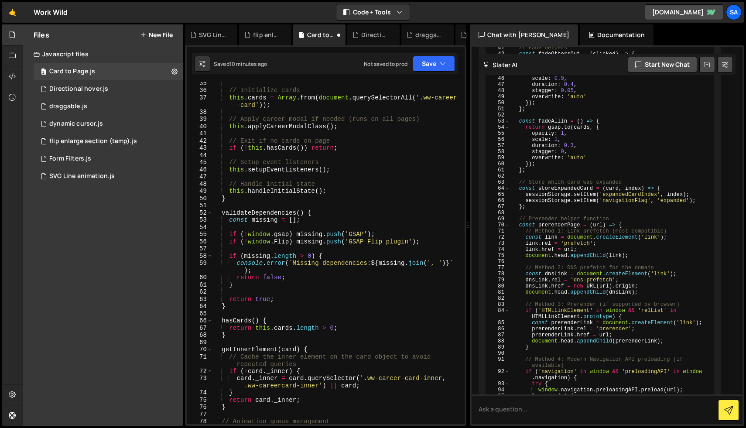
scroll to position [0, 0]
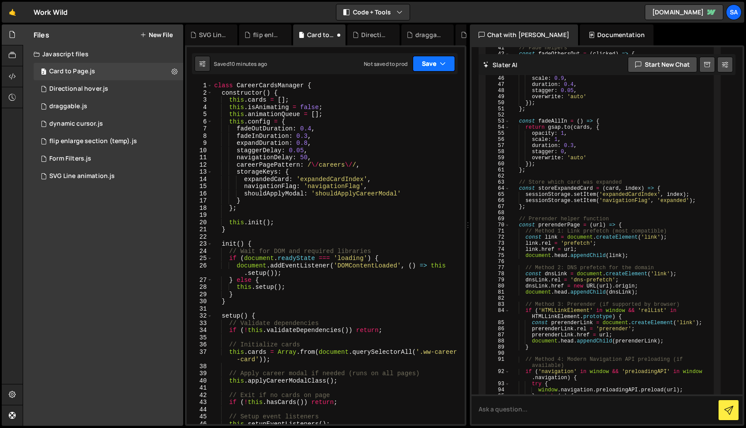
click at [433, 63] on button "Save" at bounding box center [433, 64] width 42 height 16
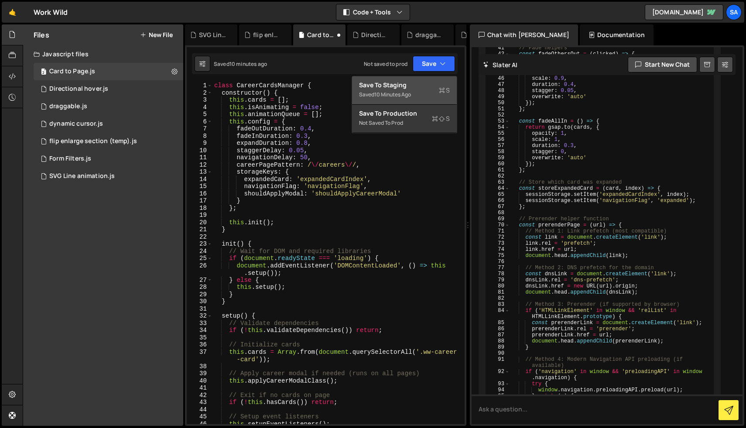
click at [415, 83] on div "Save to Staging S" at bounding box center [404, 85] width 91 height 9
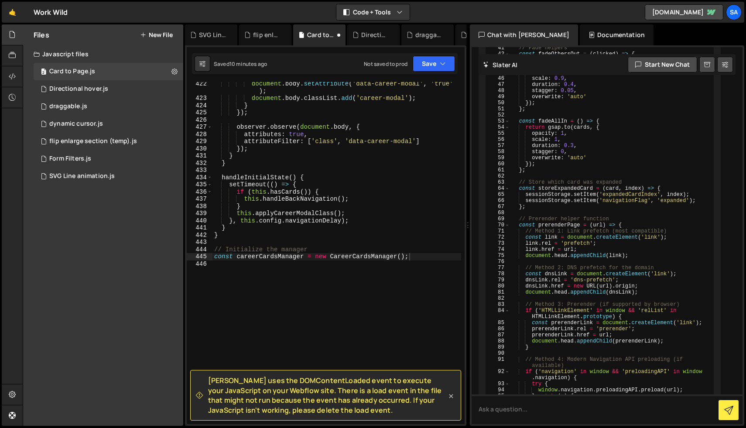
click at [451, 399] on icon at bounding box center [451, 396] width 9 height 9
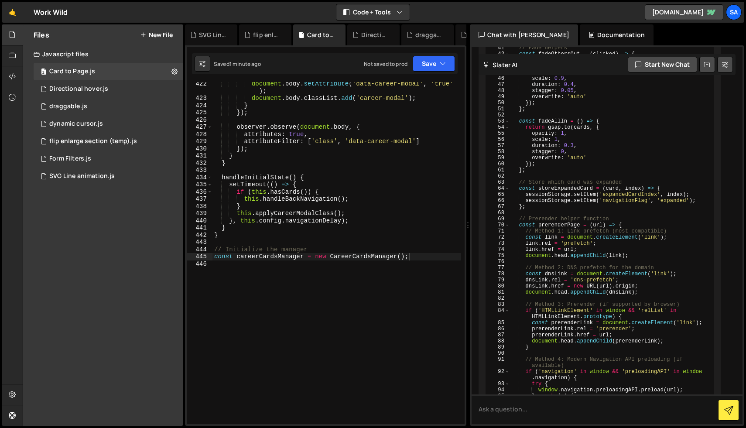
click at [436, 79] on div "1 2 3 4 5 6 7 8 9 10 11 12 13 14 15 16 17 18 19 20 21 22 23 24 25 26 27 28 29 3…" at bounding box center [325, 235] width 281 height 380
click at [433, 63] on button "Save" at bounding box center [433, 64] width 42 height 16
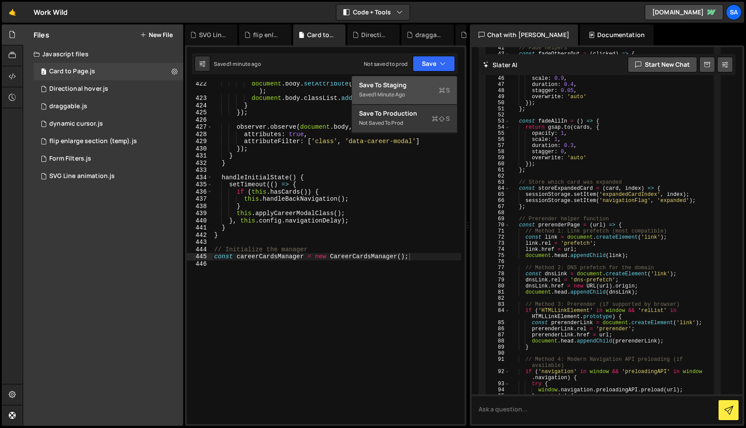
click at [428, 85] on div "Save to Staging S" at bounding box center [404, 85] width 91 height 9
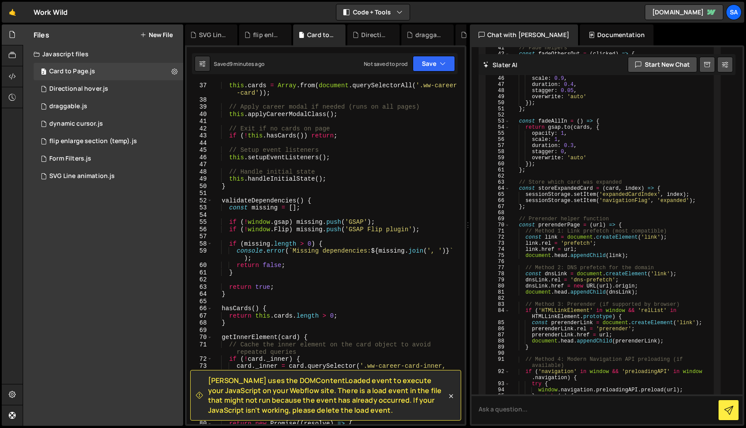
scroll to position [0, 0]
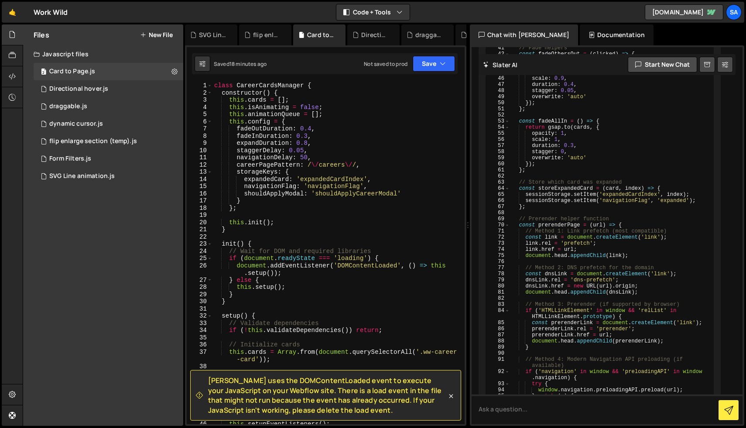
click at [360, 138] on div "class CareerCardsManager { constructor ( ) { this . cards = [ ] ; this . isAnim…" at bounding box center [336, 260] width 249 height 356
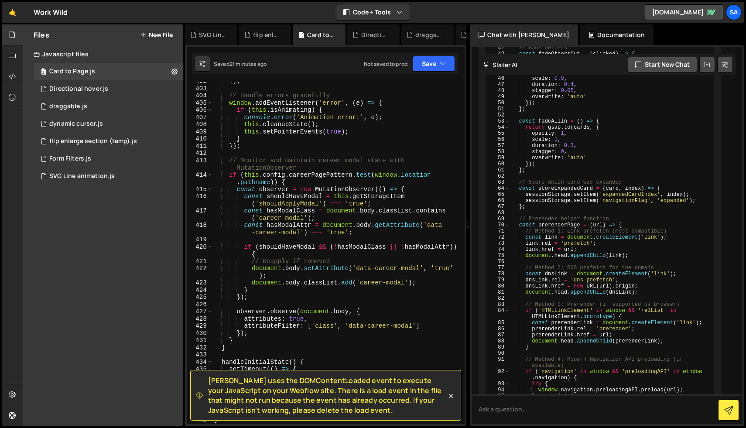
scroll to position [3221, 0]
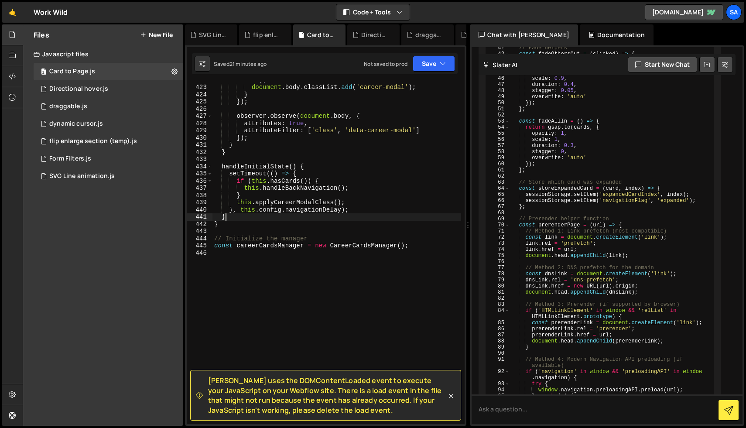
click at [344, 216] on div "document . body . setAttribute ( 'data-career-modal' , 'true' ) ; document . bo…" at bounding box center [336, 251] width 249 height 364
type textarea "const careerCardsManager = new CareerCardsManager();"
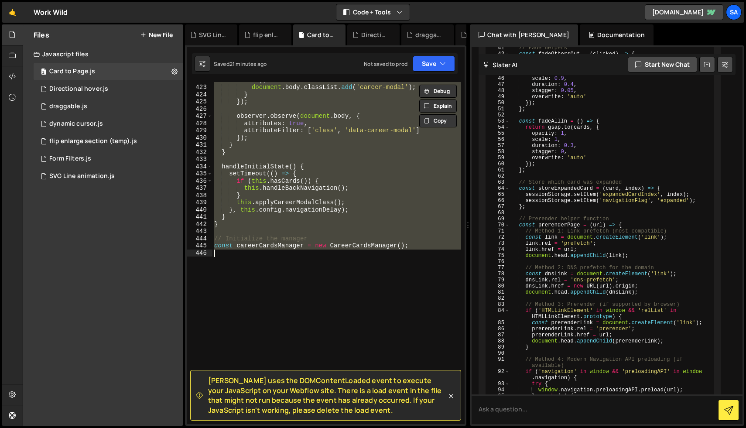
paste textarea
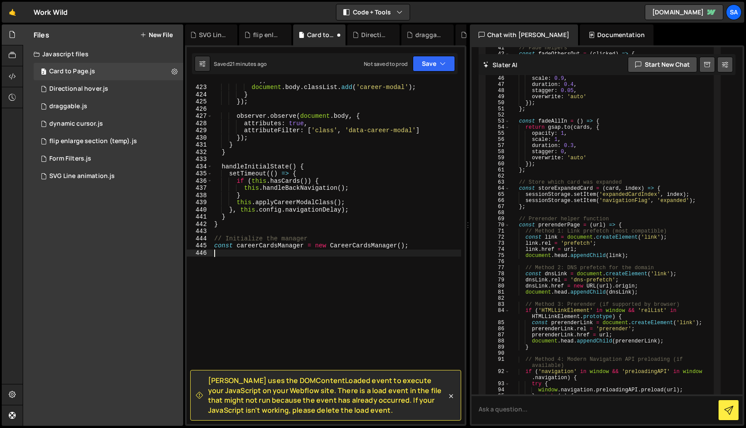
type textarea "const careerCardsManager = new CareerCardsManager();"
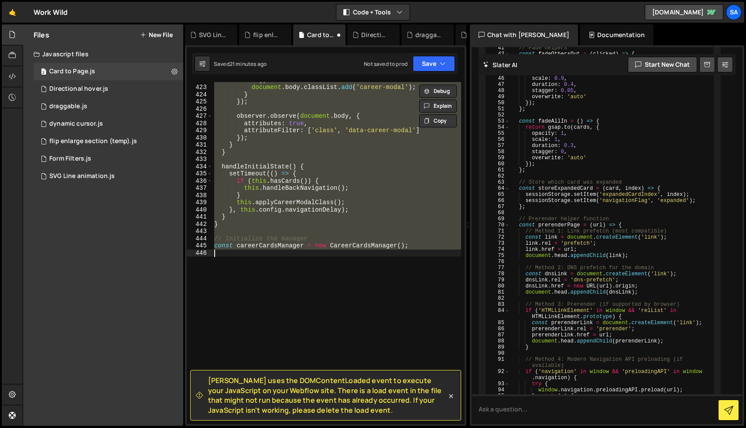
paste textarea
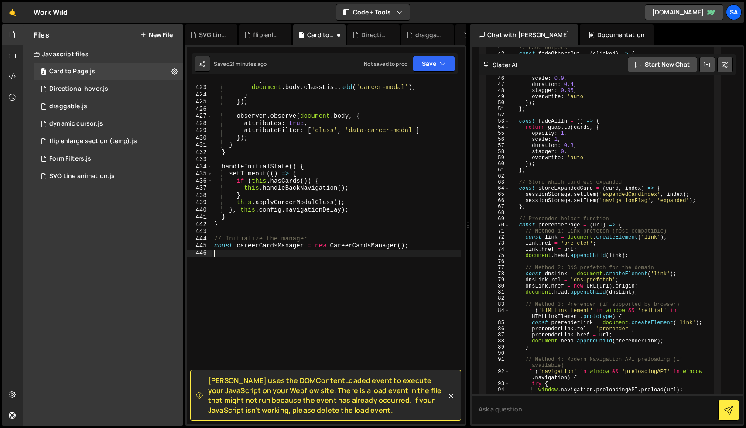
type textarea "const careerCardsManager = new CareerCardsManager();"
